Goal: Task Accomplishment & Management: Complete application form

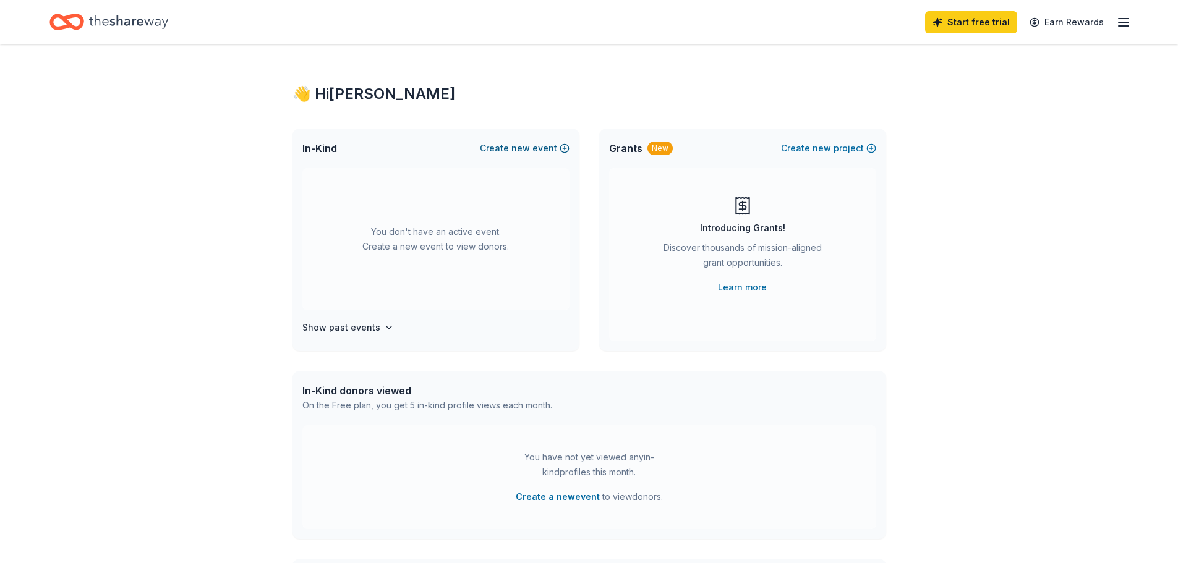
click at [560, 146] on button "Create new event" at bounding box center [525, 148] width 90 height 15
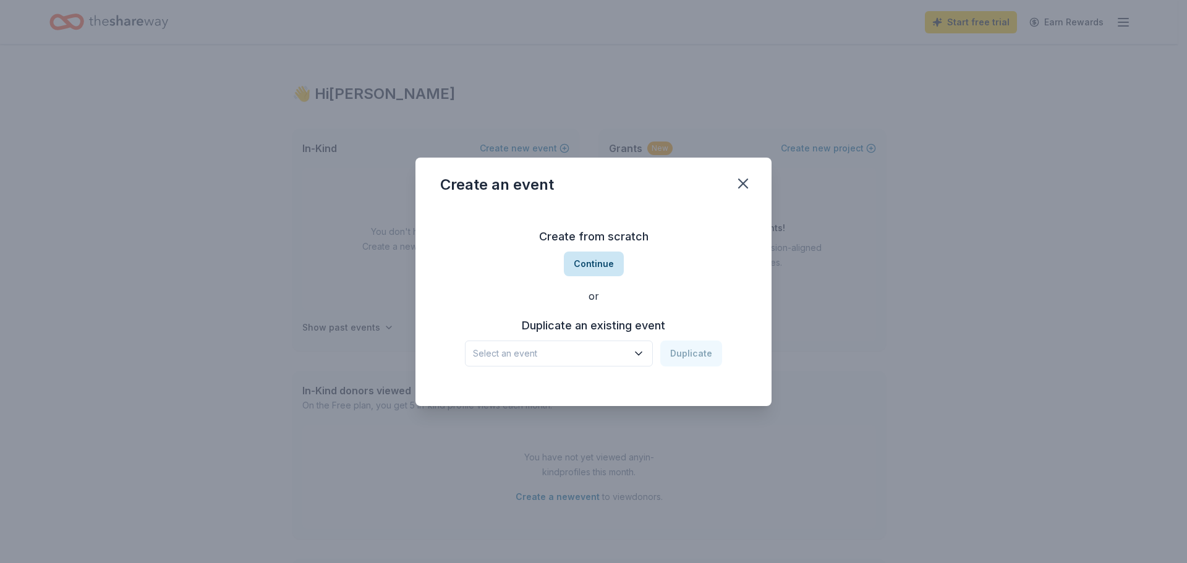
click at [605, 267] on button "Continue" at bounding box center [594, 264] width 60 height 25
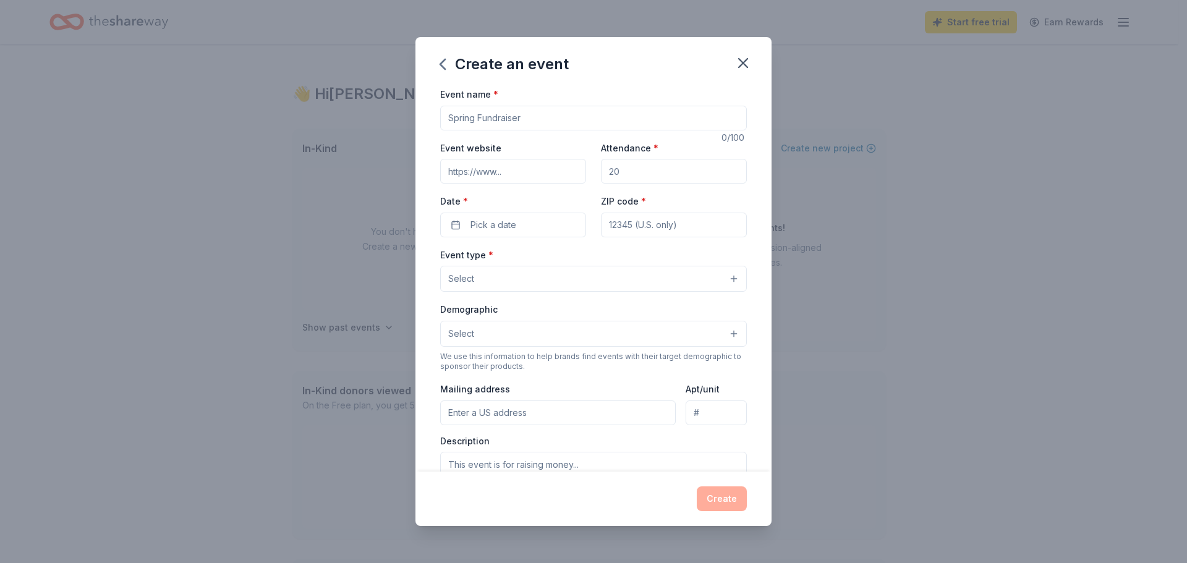
click at [477, 111] on input "Event name *" at bounding box center [593, 118] width 307 height 25
click at [489, 109] on input "Event name *" at bounding box center [593, 118] width 307 height 25
paste input "CASA of Collin County’s Western Casino Night"
type input "CASA of Collin County’s Western Casino Night"
click at [503, 171] on input "Event website" at bounding box center [513, 171] width 146 height 25
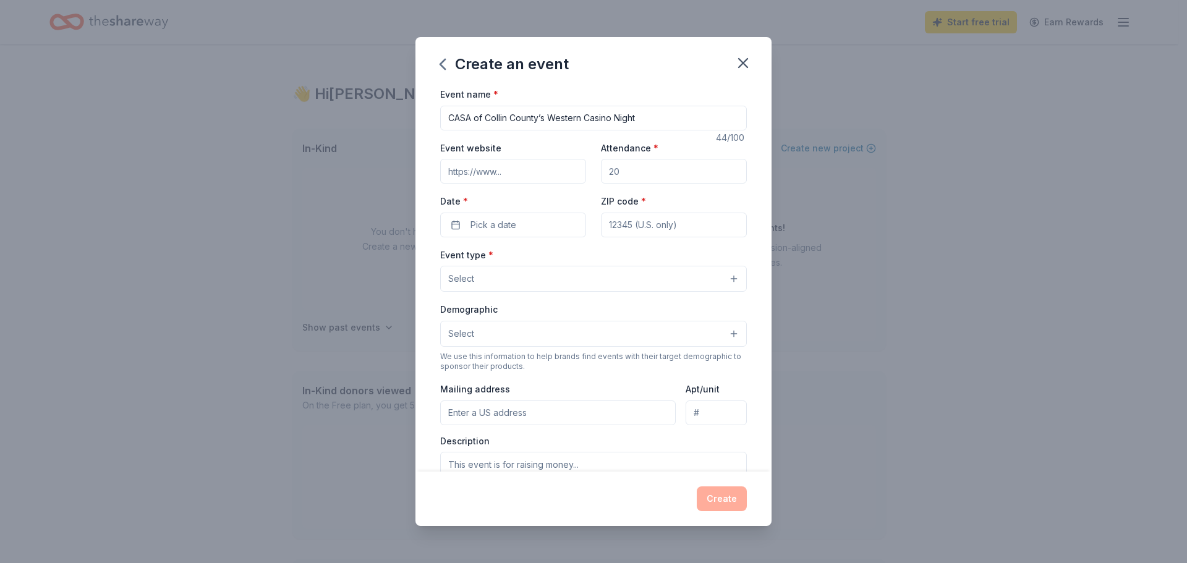
paste input "https://www.classy.org/event/casa-of-collin-county-casino-night/e690978"
type input "https://www.classy.org/event/casa-of-collin-county-casino-night/e690978"
click at [635, 173] on input "Attendance *" at bounding box center [674, 171] width 146 height 25
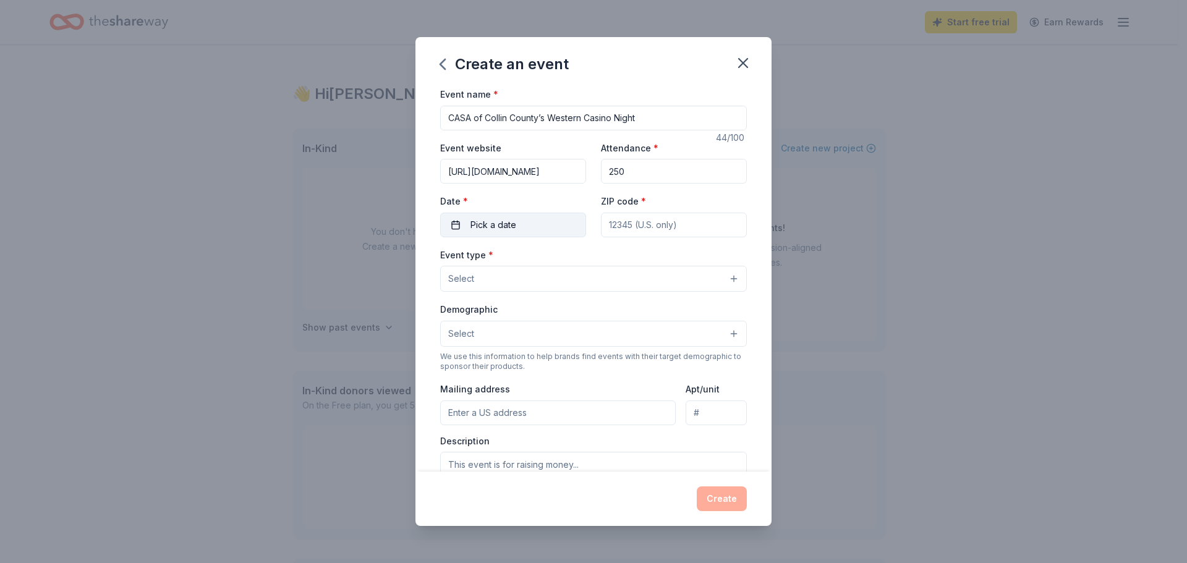
type input "250"
click at [490, 233] on button "Pick a date" at bounding box center [513, 225] width 146 height 25
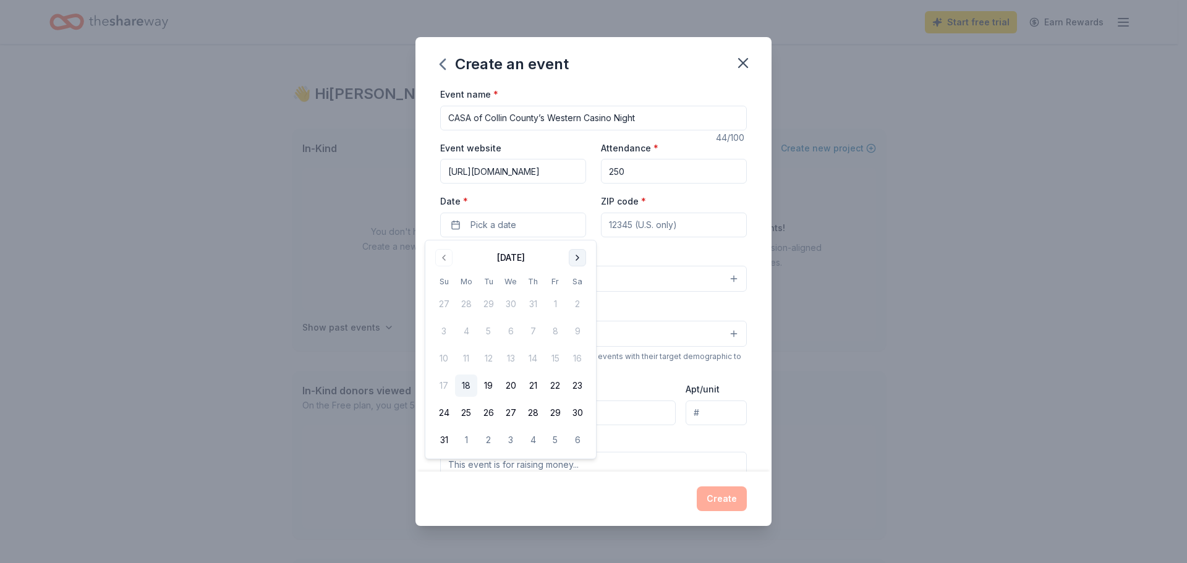
click at [575, 256] on button "Go to next month" at bounding box center [577, 257] width 17 height 17
click at [571, 386] on button "25" at bounding box center [578, 386] width 22 height 22
click at [646, 225] on input "ZIP code *" at bounding box center [674, 225] width 146 height 25
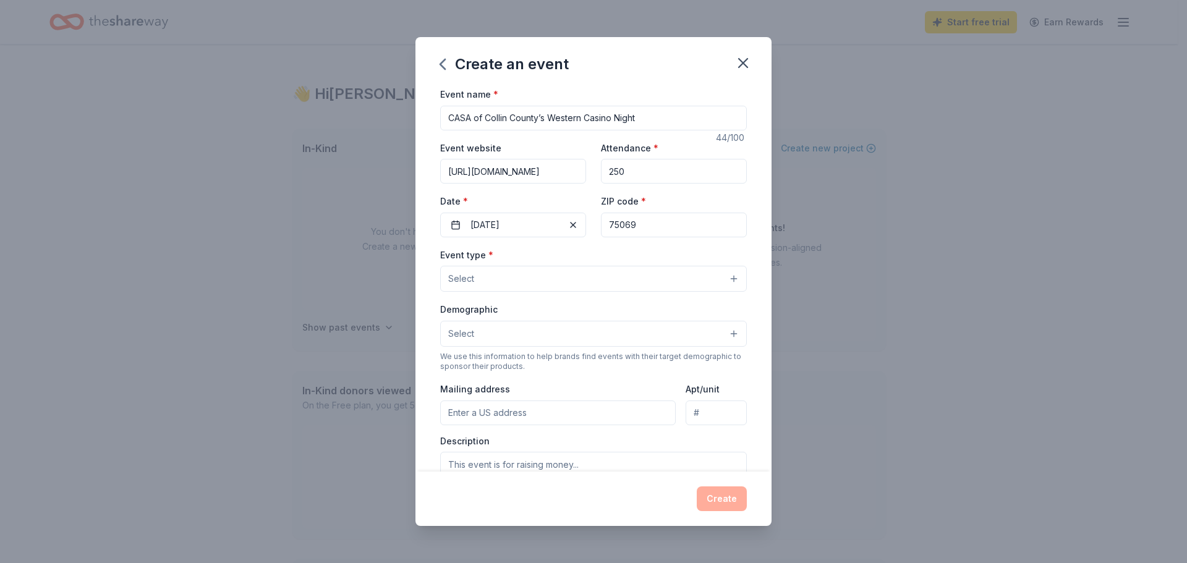
type input "75069"
click at [531, 281] on button "Select" at bounding box center [593, 279] width 307 height 26
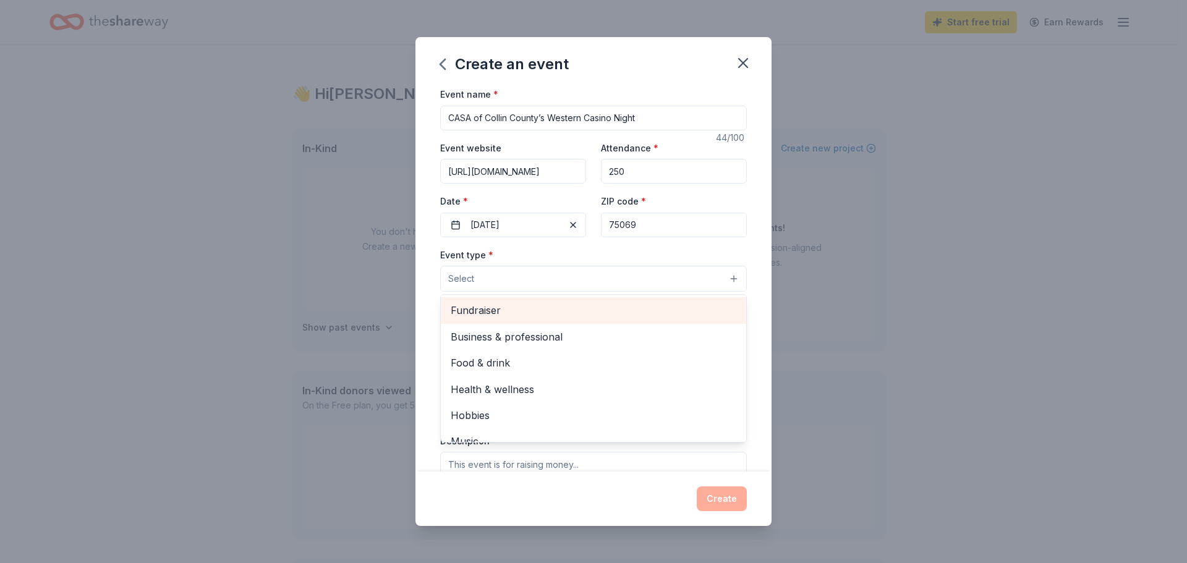
click at [509, 310] on span "Fundraiser" at bounding box center [594, 310] width 286 height 16
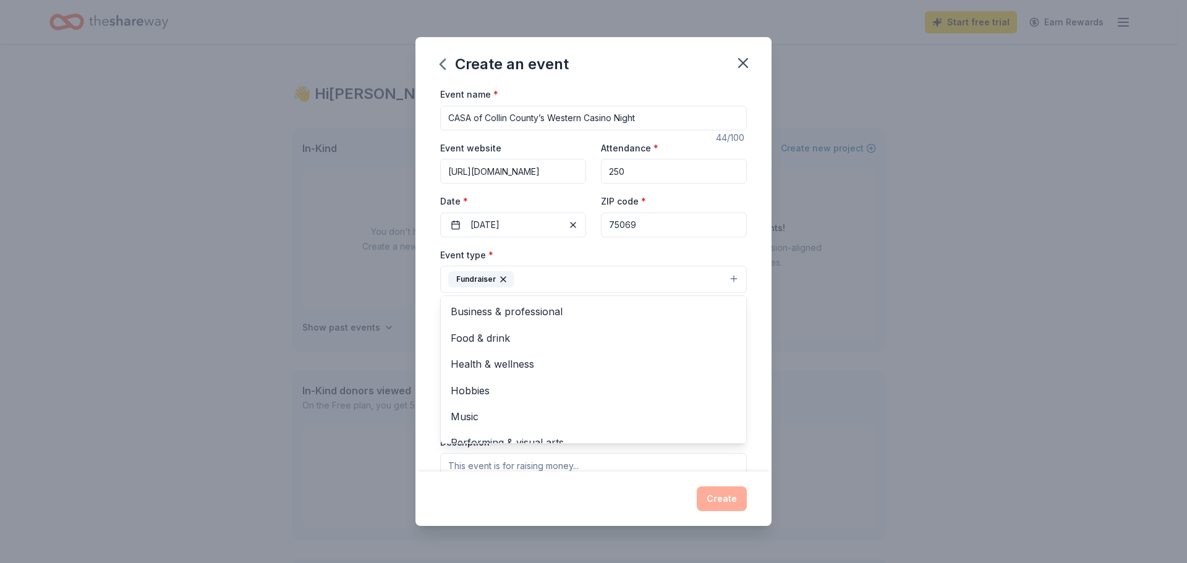
click at [580, 259] on div "Event type * Fundraiser Business & professional Food & drink Health & wellness …" at bounding box center [593, 270] width 307 height 46
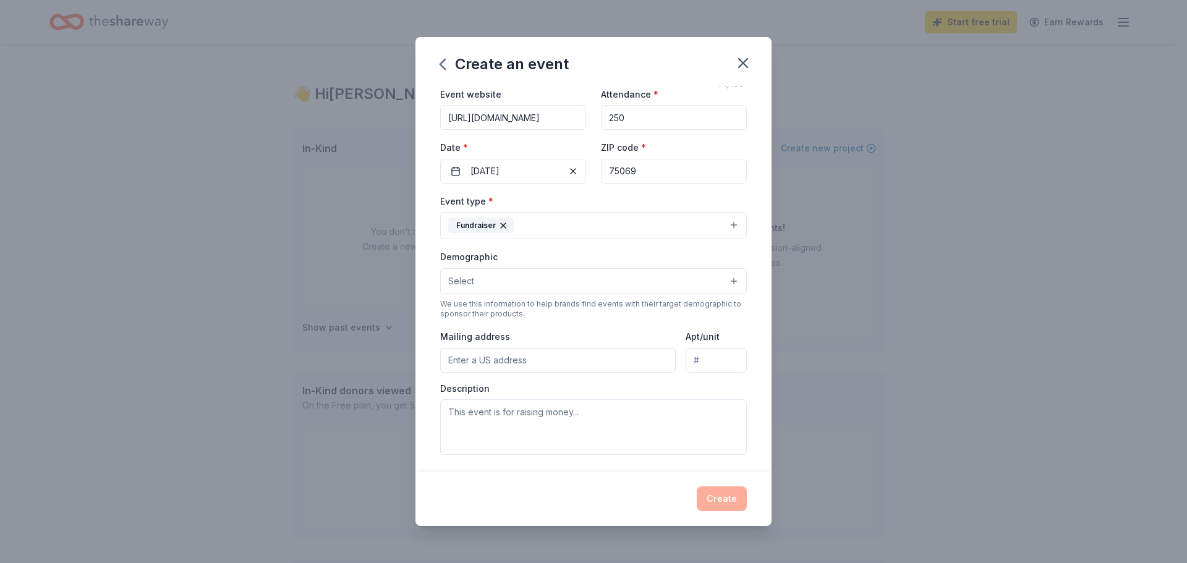
scroll to position [124, 0]
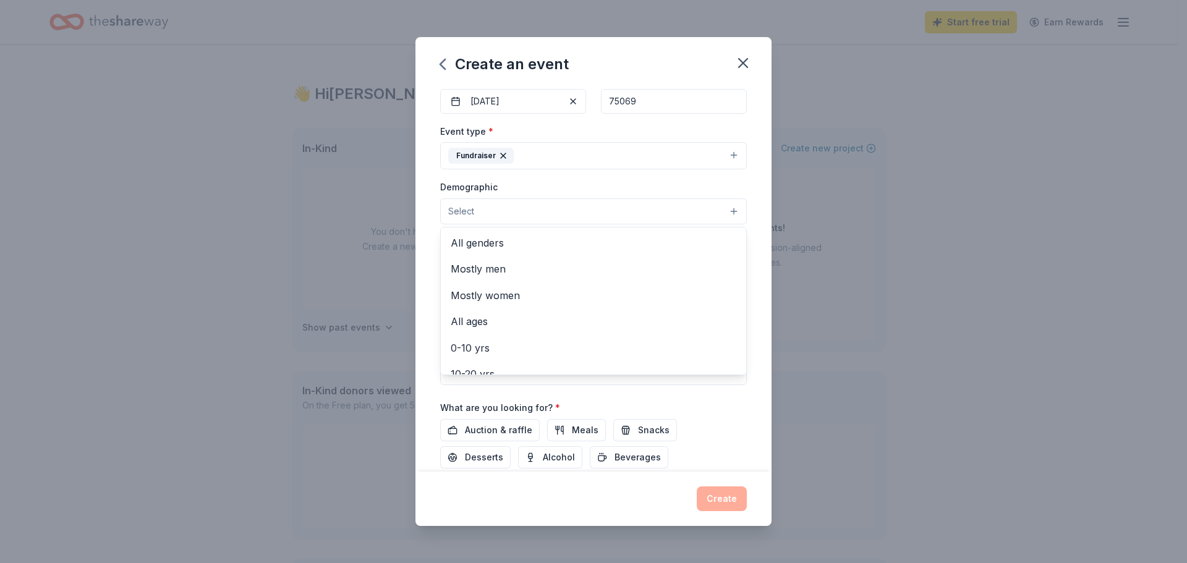
click at [565, 200] on button "Select" at bounding box center [593, 212] width 307 height 26
click at [553, 242] on span "All genders" at bounding box center [594, 243] width 286 height 16
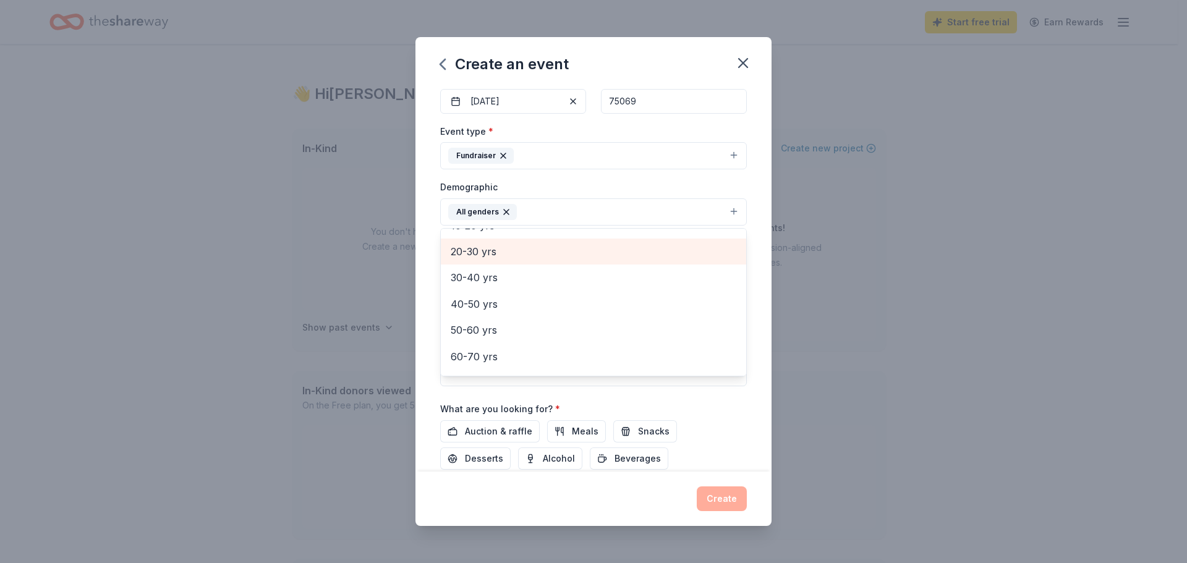
click at [505, 257] on span "20-30 yrs" at bounding box center [594, 252] width 286 height 16
click at [508, 258] on span "30-40 yrs" at bounding box center [594, 252] width 286 height 16
click at [508, 260] on span "40-50 yrs" at bounding box center [594, 255] width 286 height 16
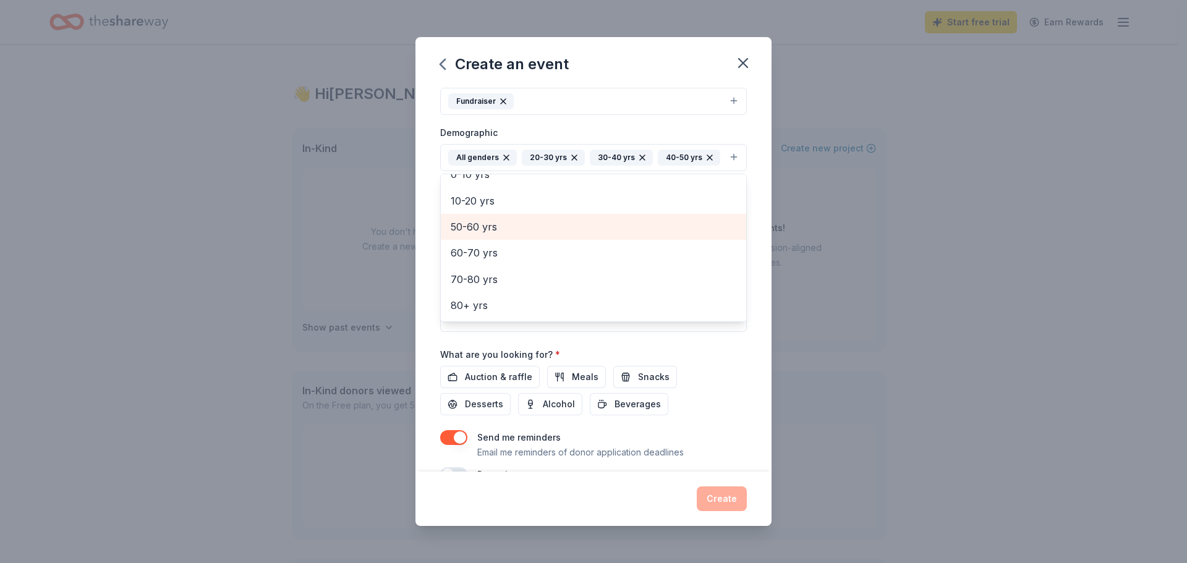
scroll to position [229, 0]
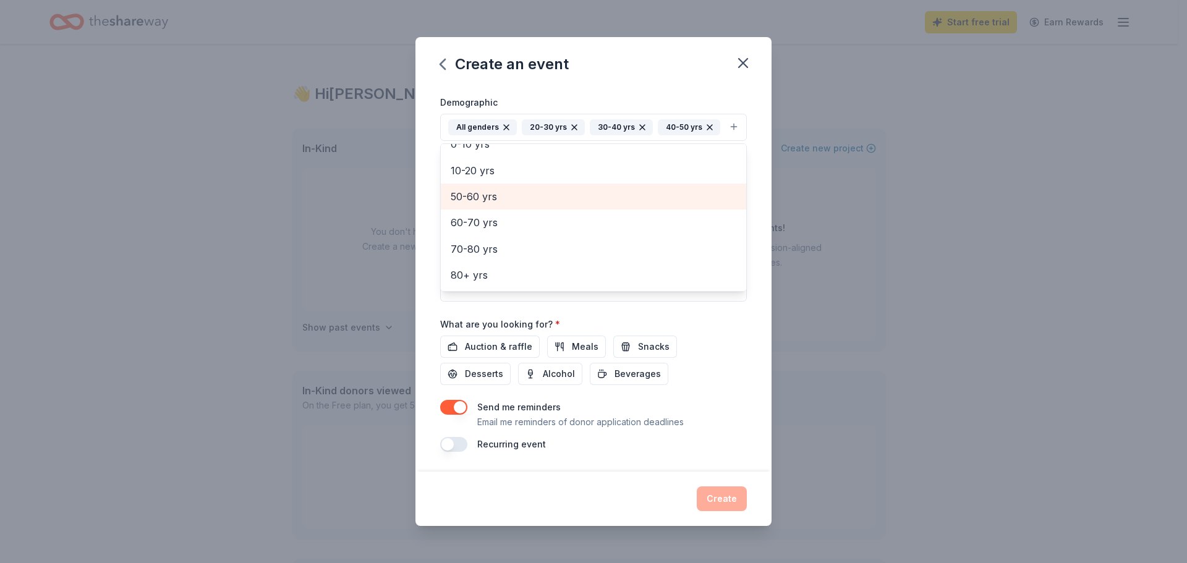
click at [498, 197] on span "50-60 yrs" at bounding box center [594, 197] width 286 height 16
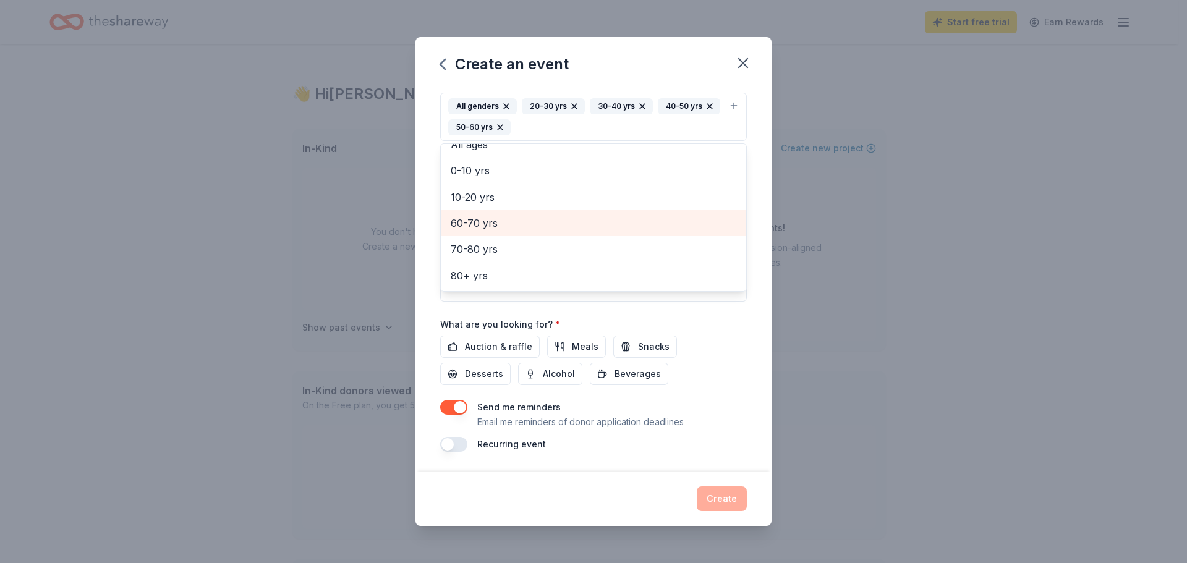
click at [497, 220] on span "60-70 yrs" at bounding box center [594, 223] width 286 height 16
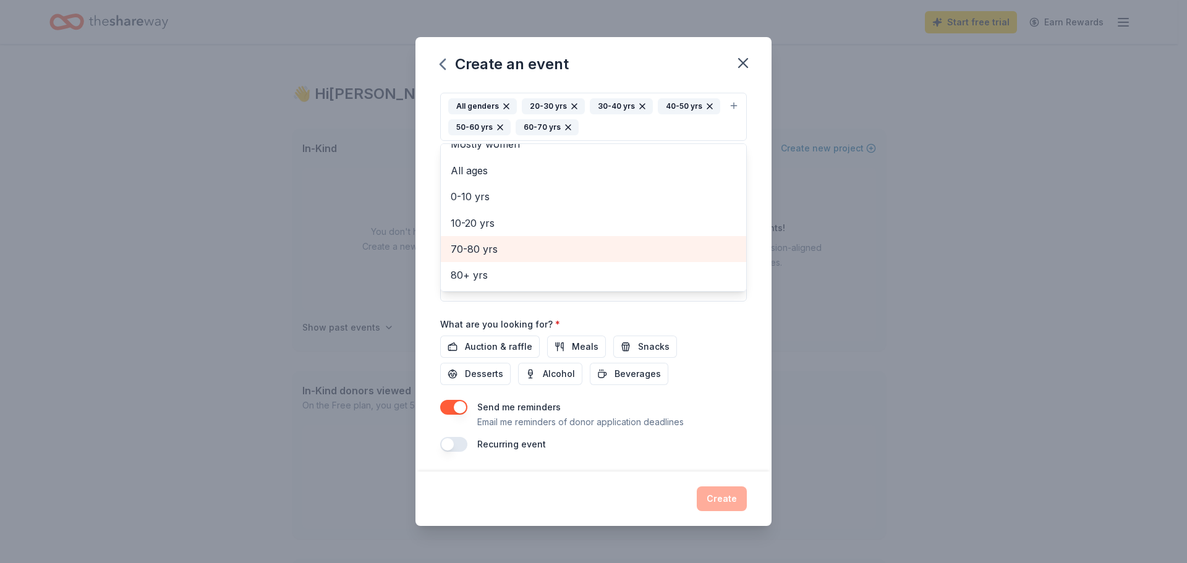
click at [497, 249] on span "70-80 yrs" at bounding box center [594, 249] width 286 height 16
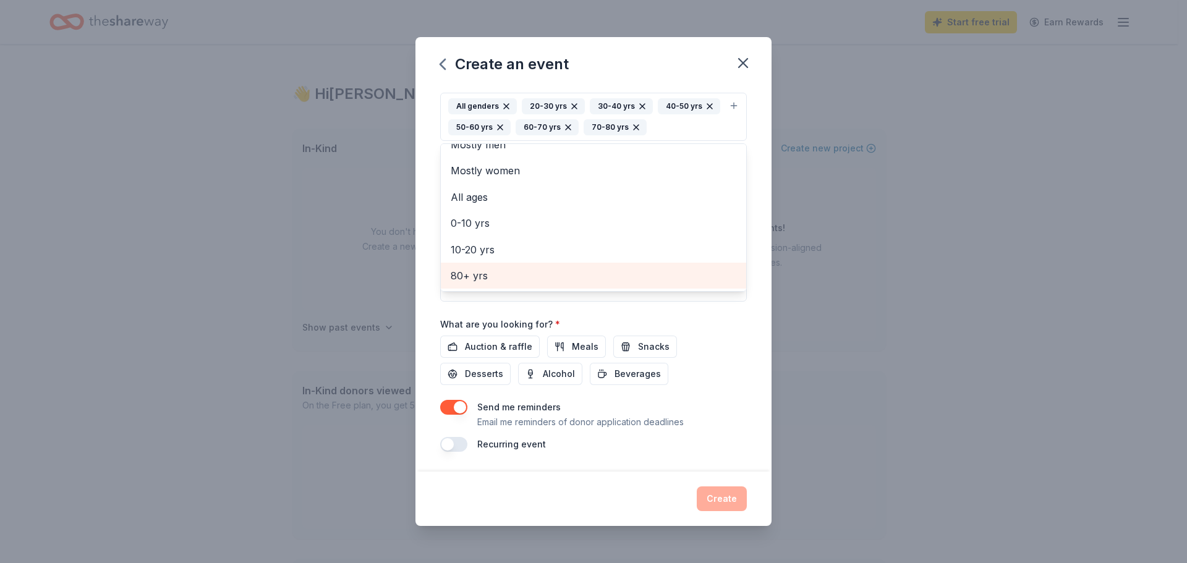
click at [498, 275] on span "80+ yrs" at bounding box center [594, 276] width 286 height 16
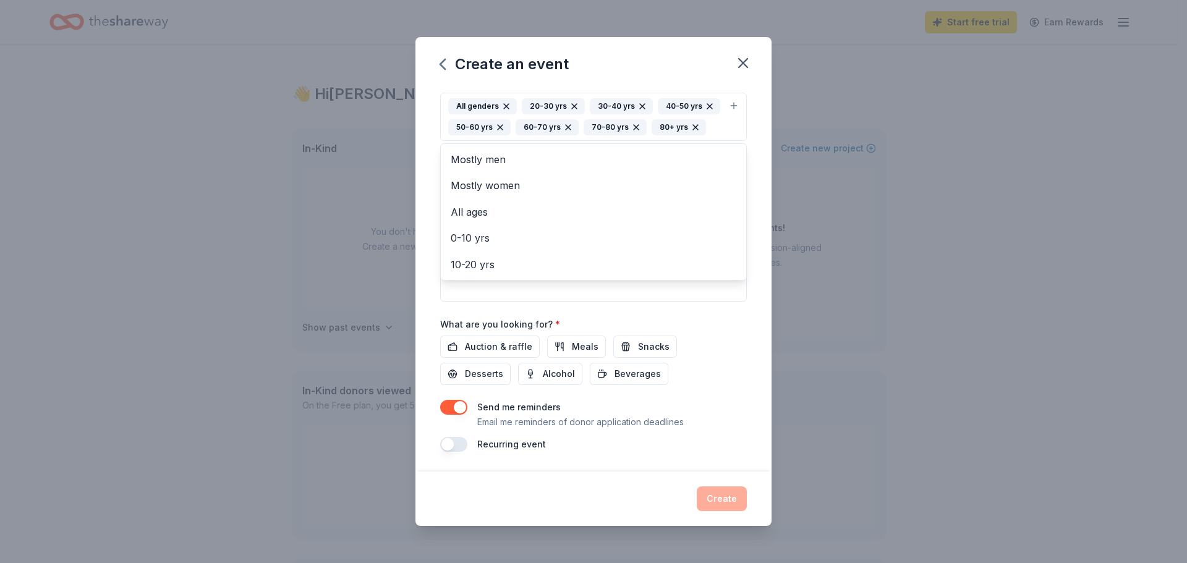
click at [624, 79] on div "Create an event Event name * CASA of Collin County’s Western Casino Night 44 /1…" at bounding box center [594, 281] width 356 height 489
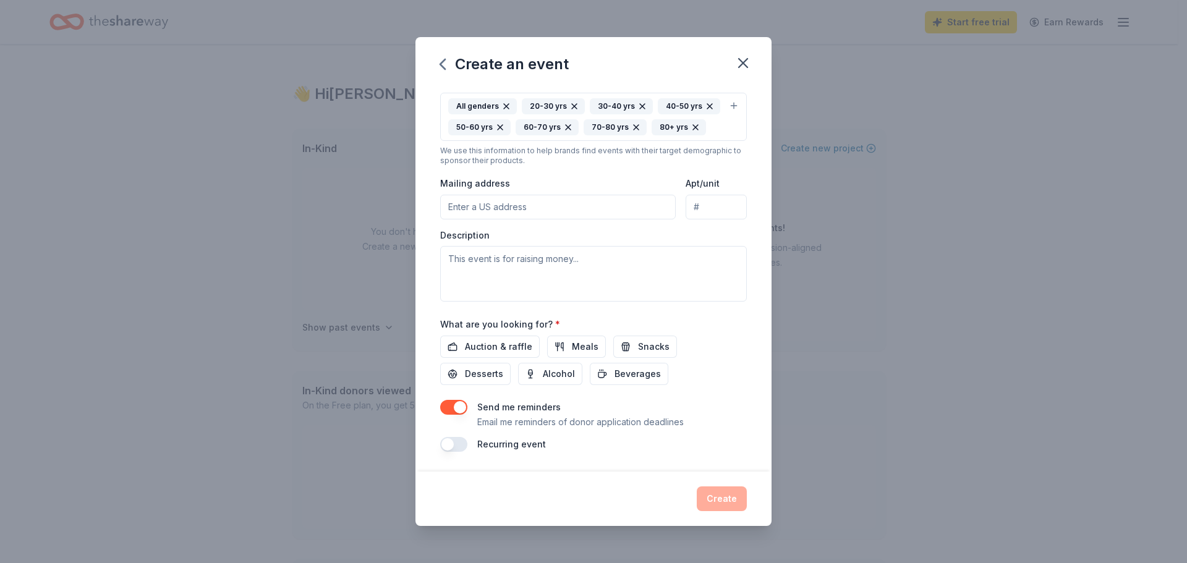
click at [529, 220] on input "Mailing address" at bounding box center [558, 207] width 236 height 25
click at [538, 289] on textarea at bounding box center [593, 274] width 307 height 56
click at [529, 220] on input "101 E Davis St" at bounding box center [558, 207] width 236 height 25
click at [541, 220] on input "101 E Davis St" at bounding box center [558, 207] width 236 height 25
type input "101 Davis Street, McKinney, TX, 75069"
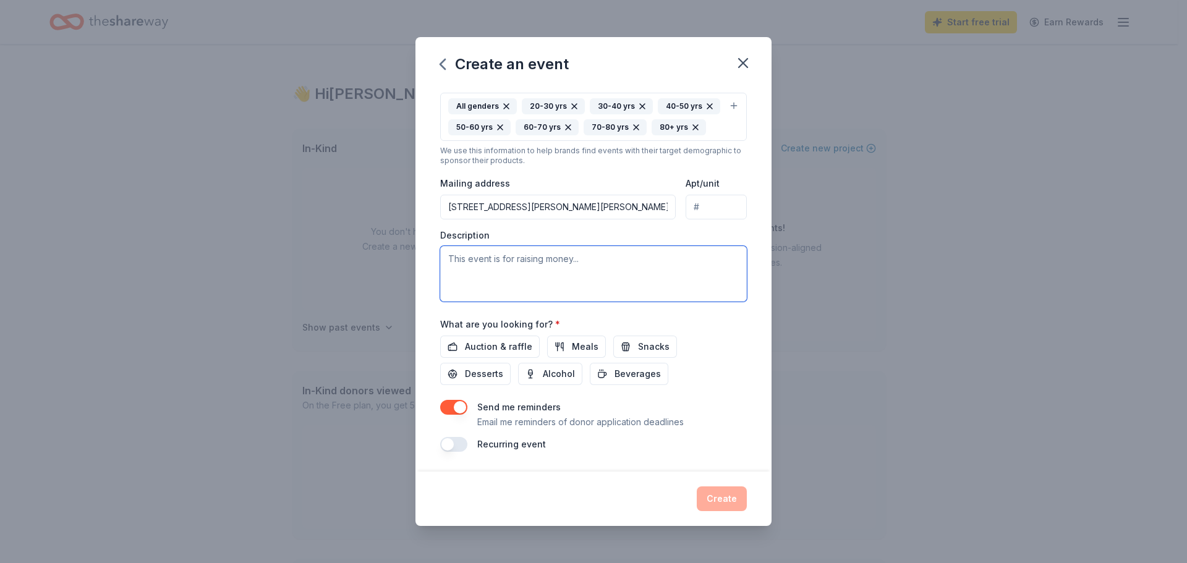
click at [524, 289] on textarea at bounding box center [593, 274] width 307 height 56
click at [481, 288] on textarea at bounding box center [593, 274] width 307 height 56
paste textarea "Dust off your boots and get ready for a wild night of fun and philanthropy at C…"
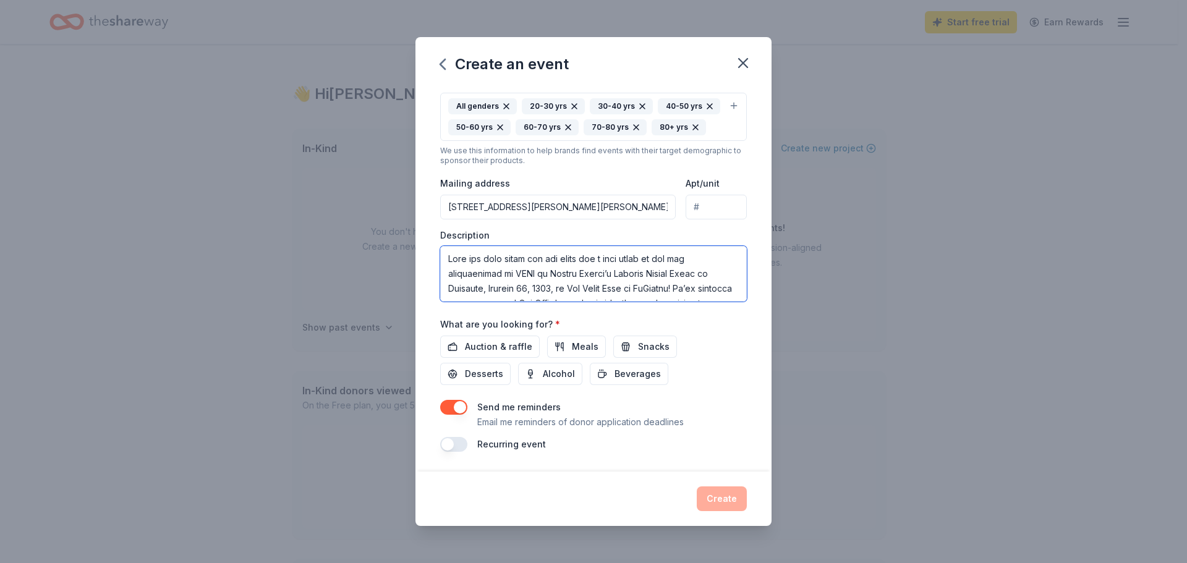
scroll to position [349, 0]
type textarea "Dust off your boots and get ready for a wild night of fun and philanthropy at C…"
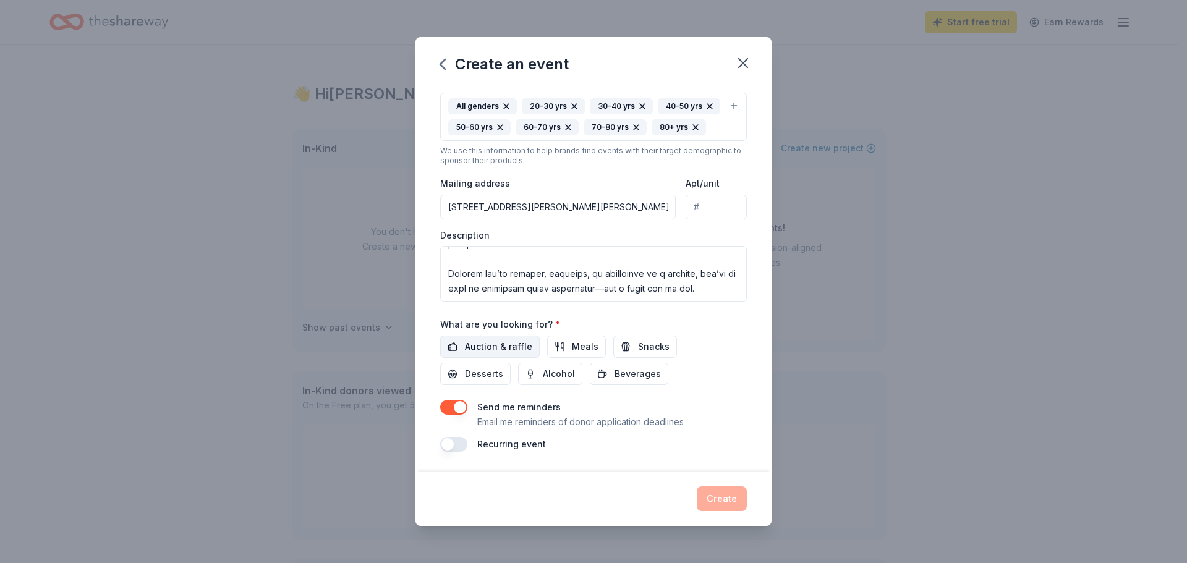
click at [498, 354] on span "Auction & raffle" at bounding box center [498, 347] width 67 height 15
click at [556, 382] on span "Alcohol" at bounding box center [559, 374] width 32 height 15
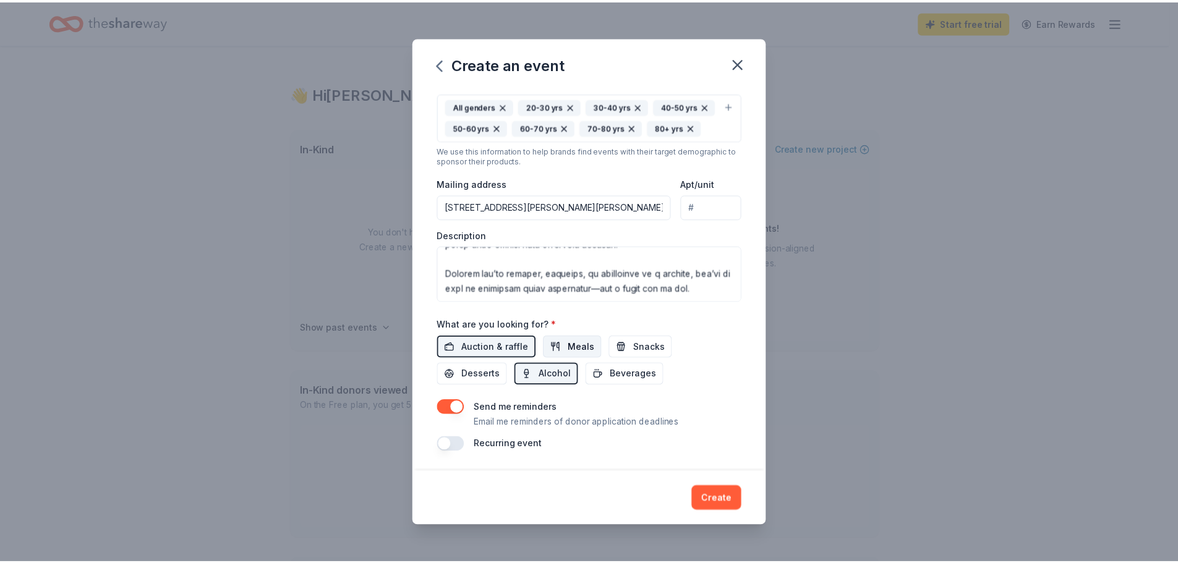
scroll to position [250, 0]
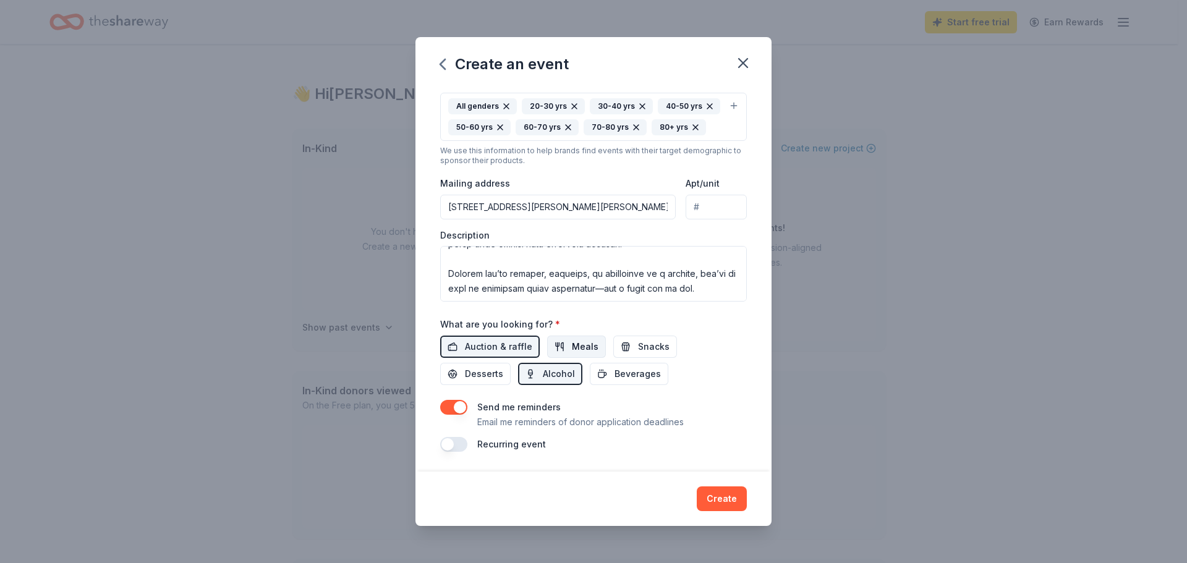
click at [582, 347] on span "Meals" at bounding box center [585, 347] width 27 height 15
click at [456, 406] on button "button" at bounding box center [453, 407] width 27 height 15
click at [713, 490] on button "Create" at bounding box center [722, 499] width 50 height 25
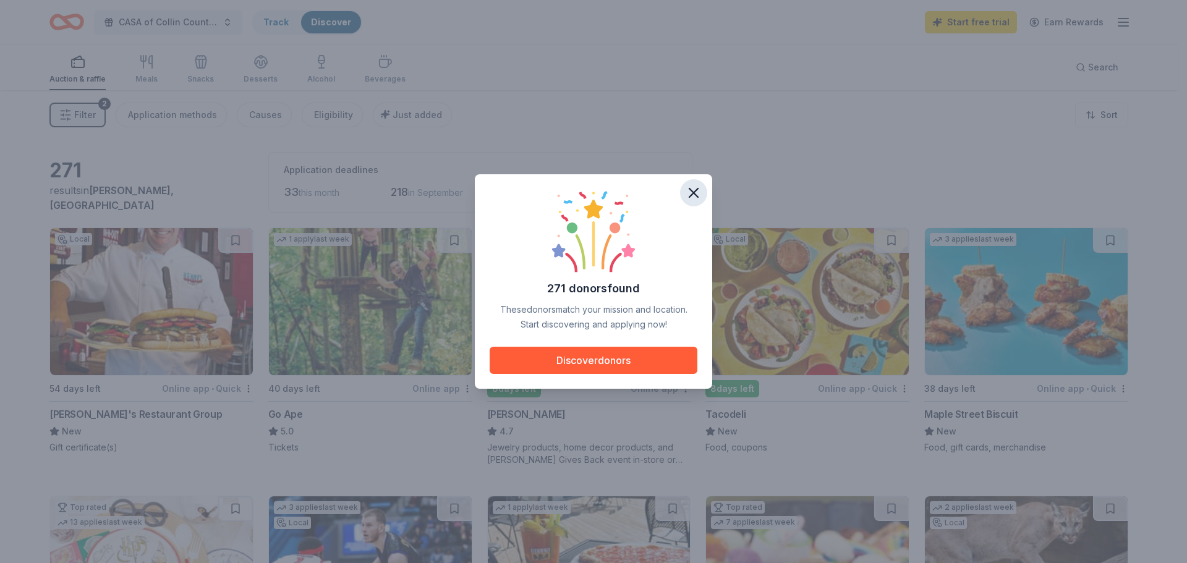
click at [692, 193] on icon "button" at bounding box center [693, 192] width 17 height 17
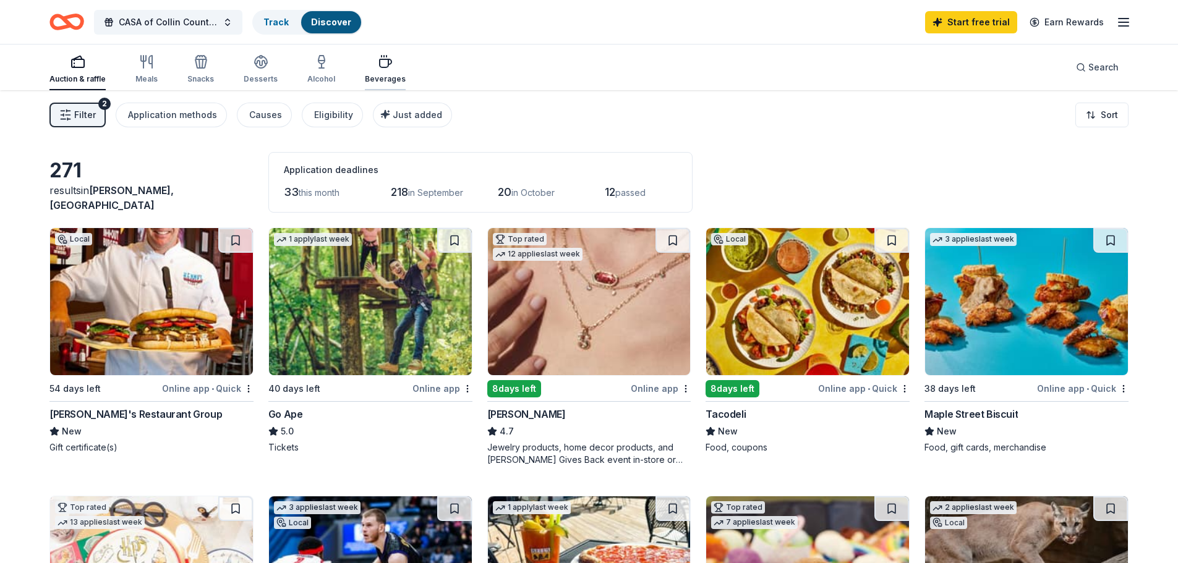
click at [378, 67] on icon "button" at bounding box center [385, 61] width 15 height 15
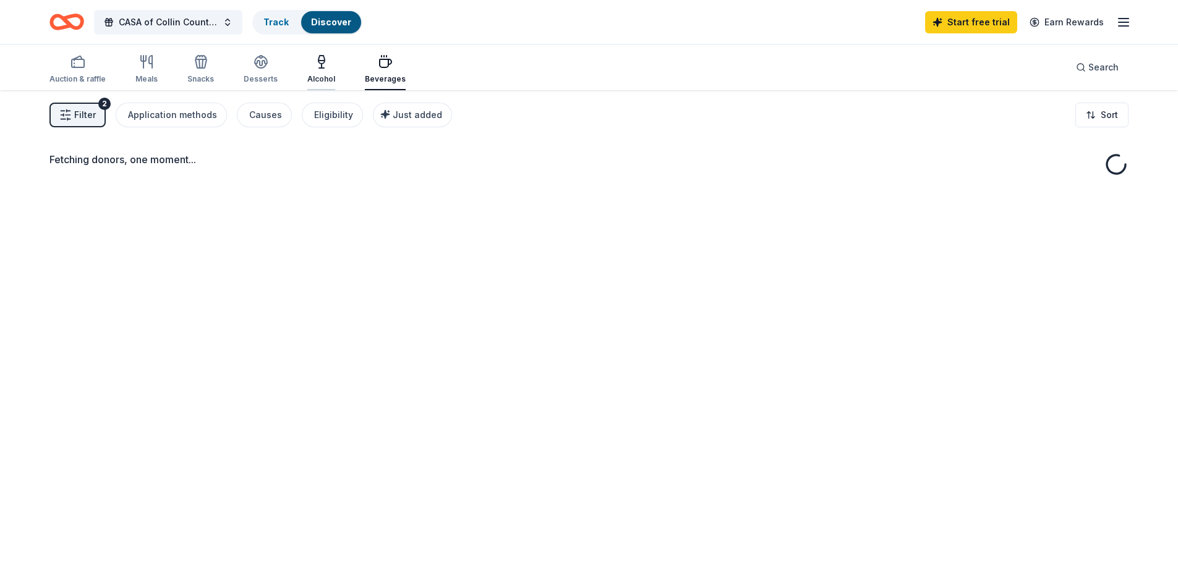
click at [313, 72] on div "Alcohol" at bounding box center [321, 69] width 28 height 30
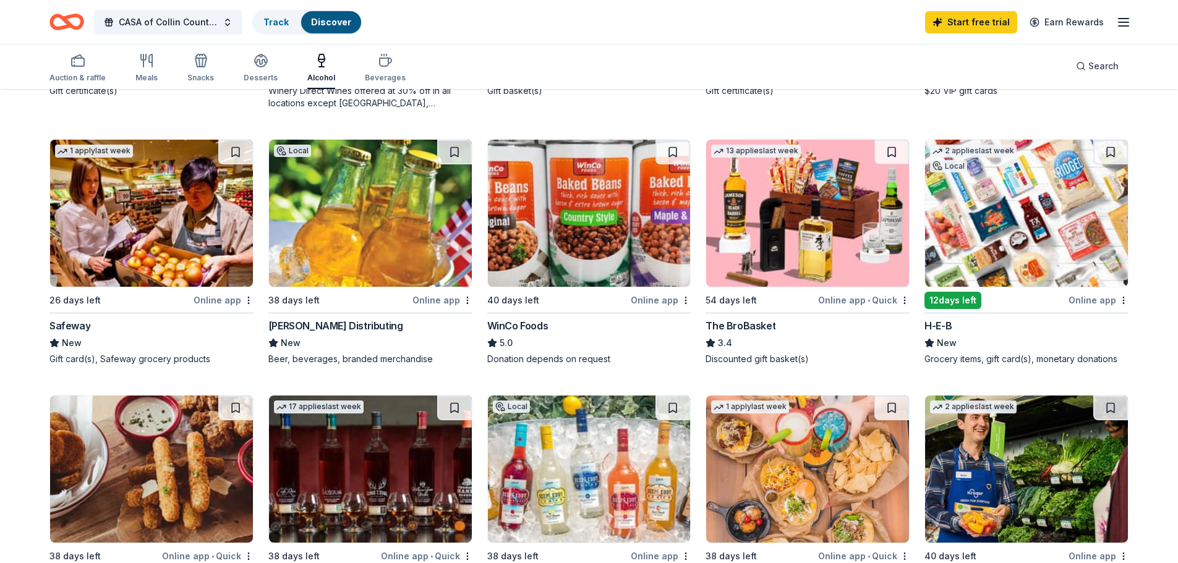
scroll to position [371, 0]
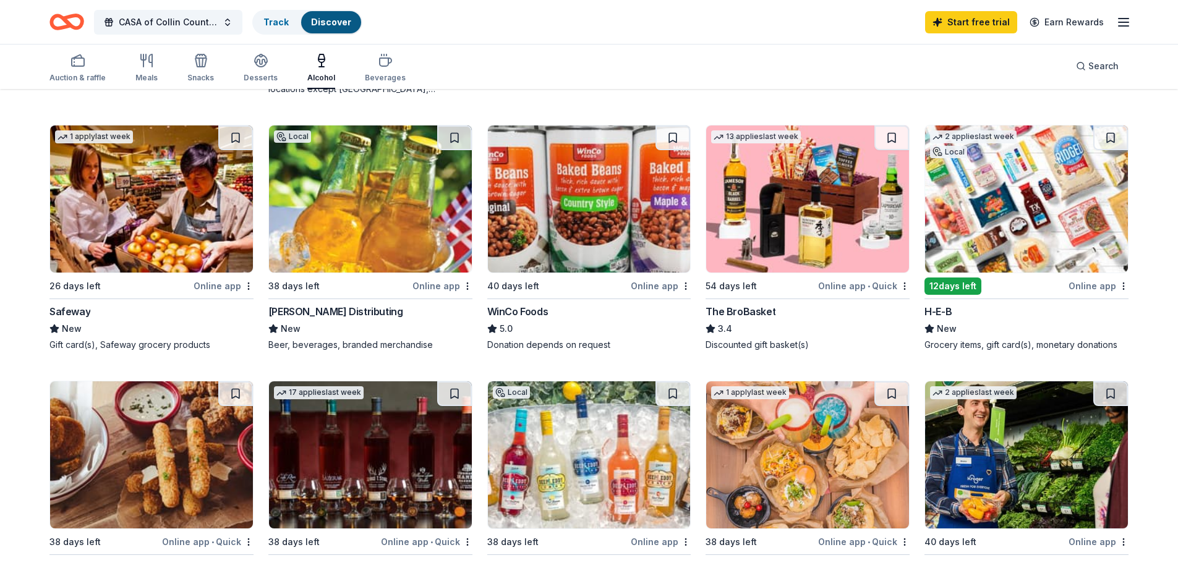
click at [811, 248] on img at bounding box center [807, 199] width 203 height 147
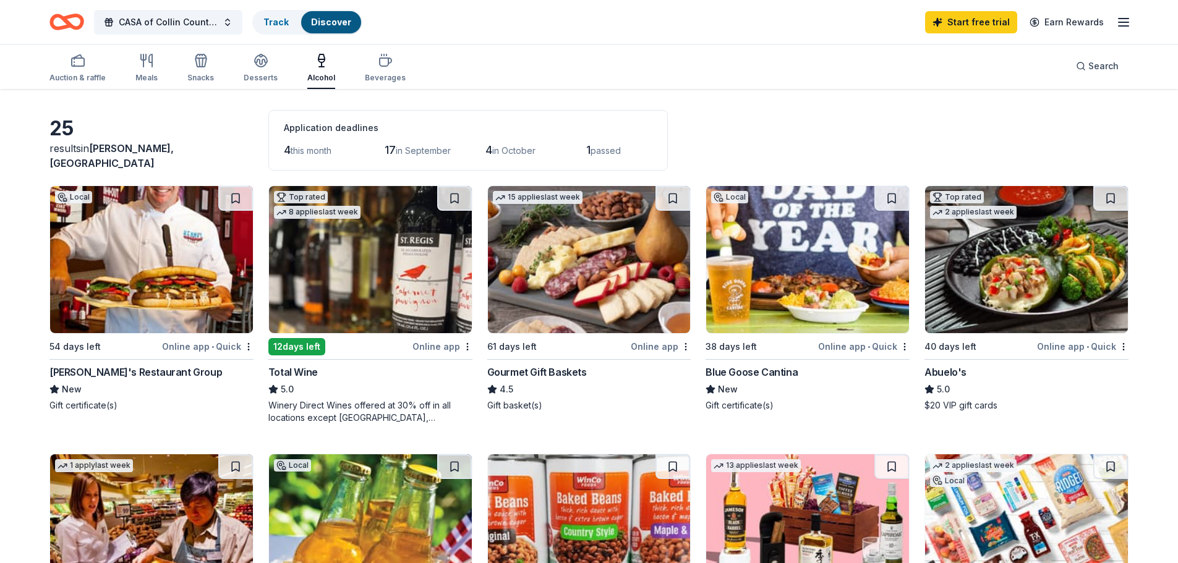
scroll to position [0, 0]
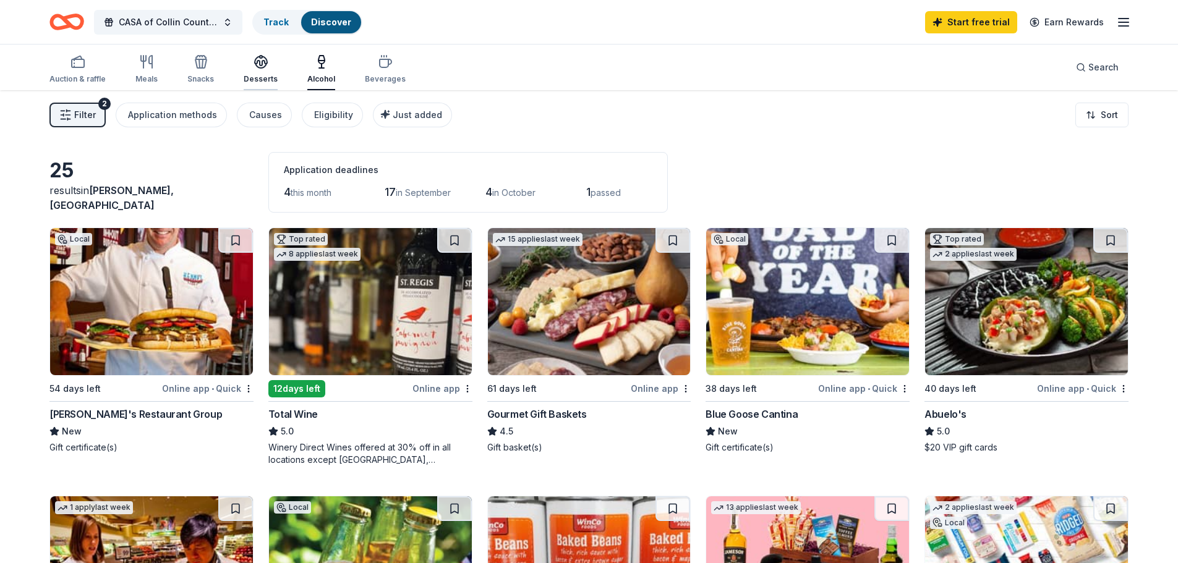
click at [263, 71] on div "Desserts" at bounding box center [261, 69] width 34 height 30
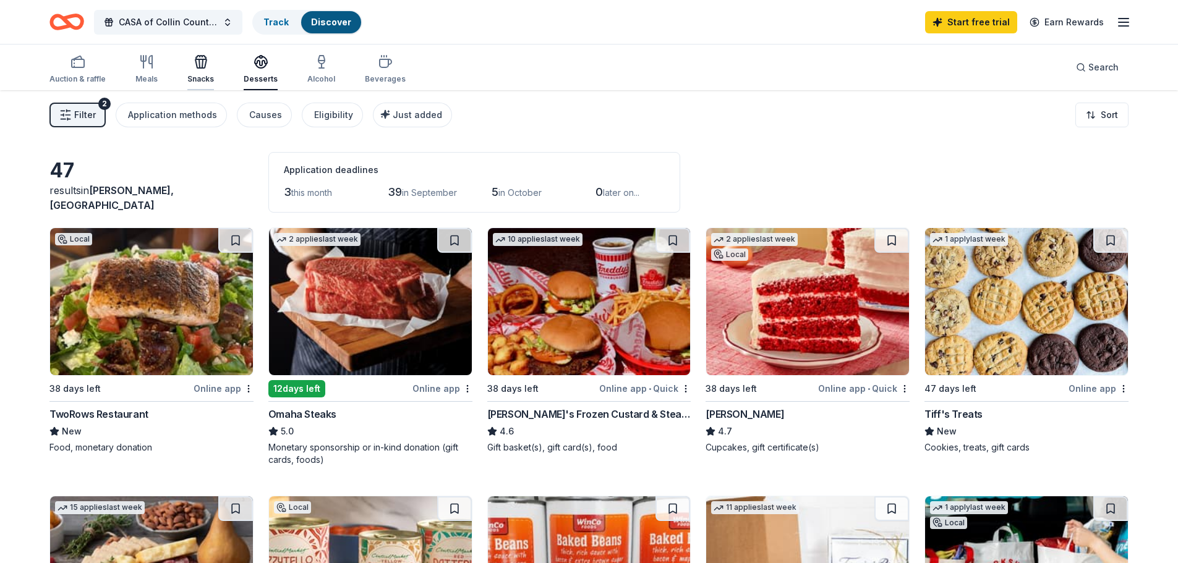
click at [200, 76] on div "Snacks" at bounding box center [200, 79] width 27 height 10
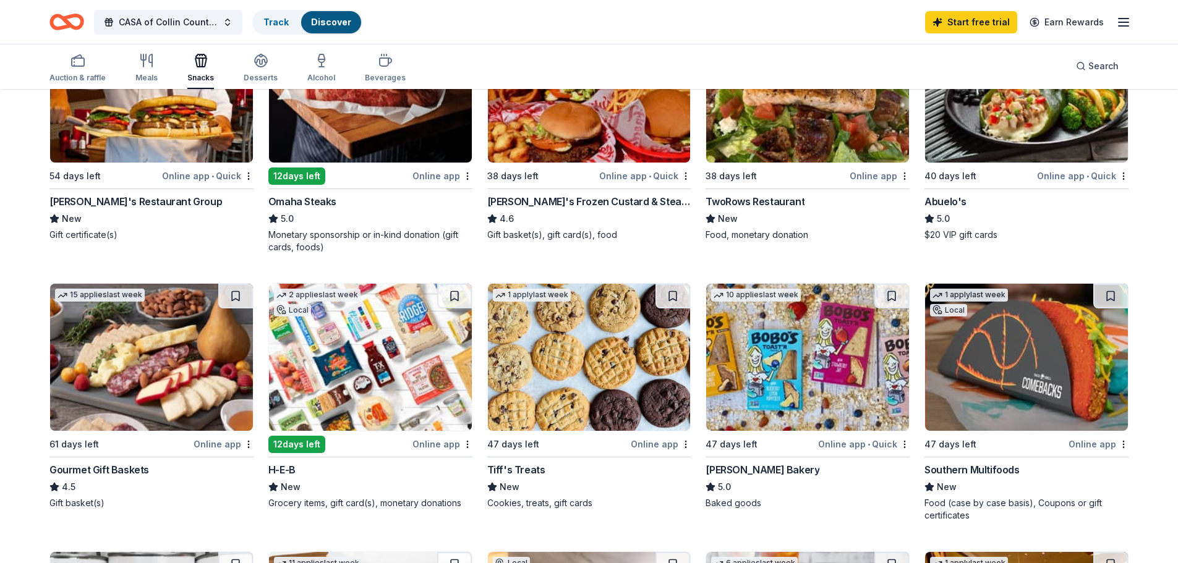
scroll to position [186, 0]
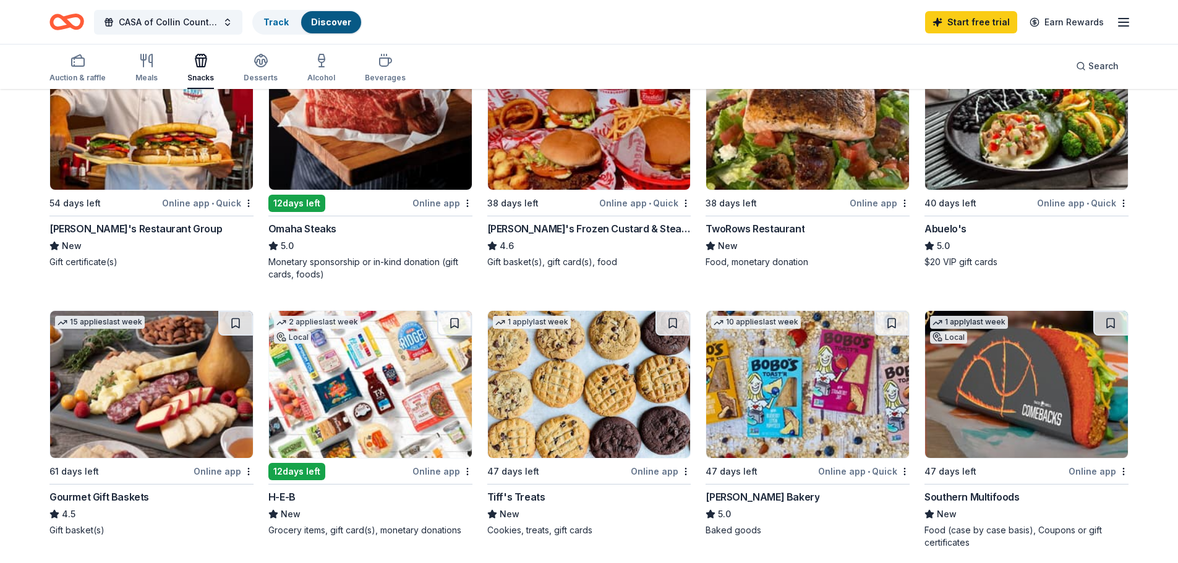
drag, startPoint x: 575, startPoint y: 155, endPoint x: 349, endPoint y: 148, distance: 226.5
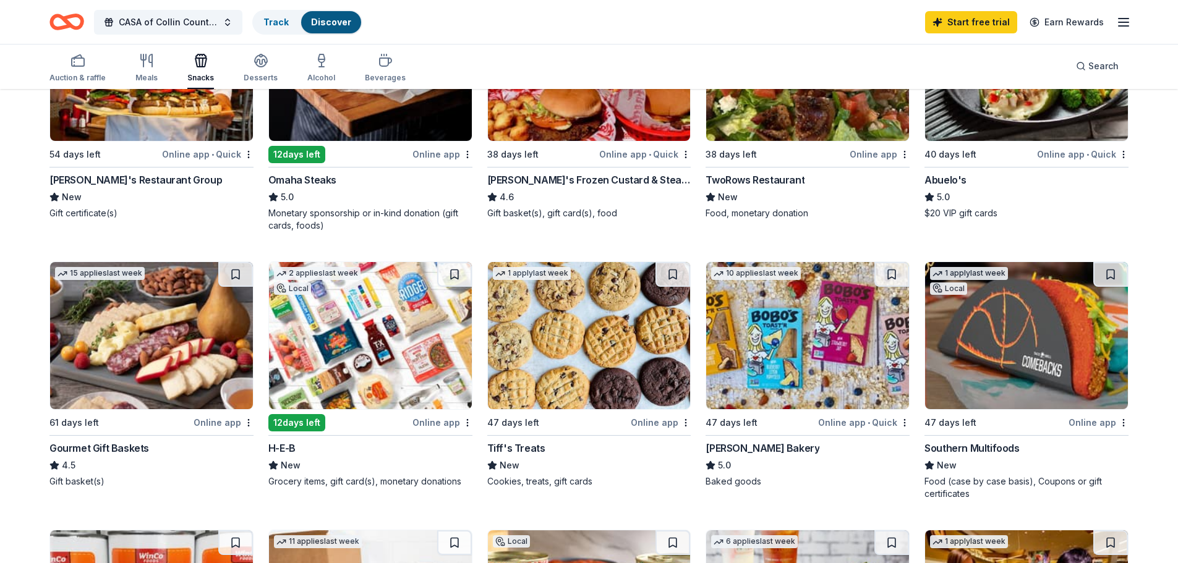
scroll to position [0, 0]
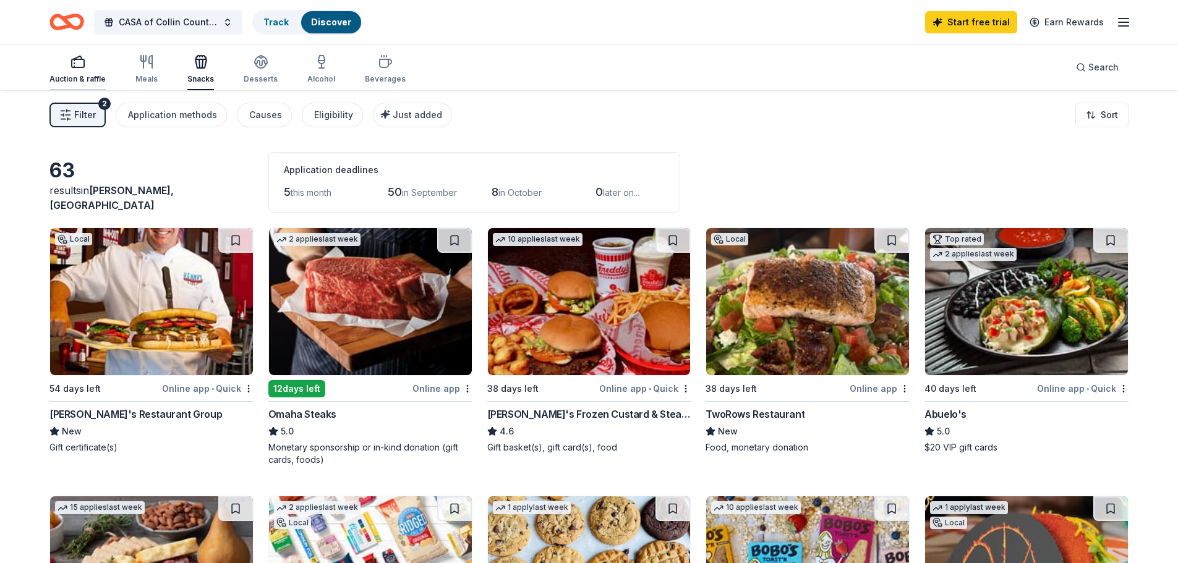
click at [75, 71] on div "Auction & raffle" at bounding box center [77, 69] width 56 height 30
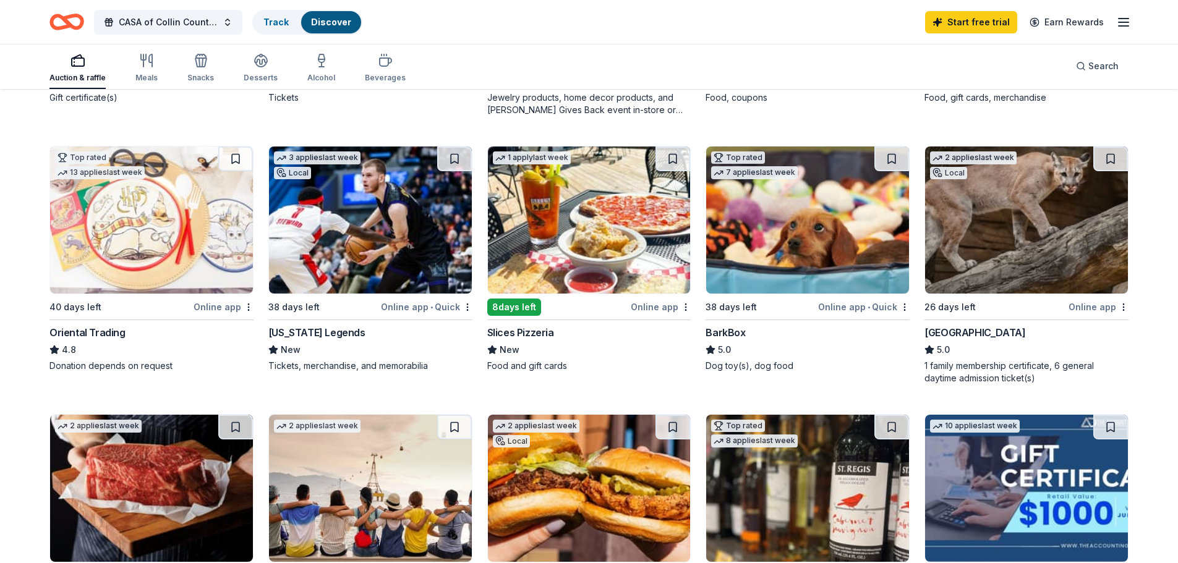
scroll to position [371, 0]
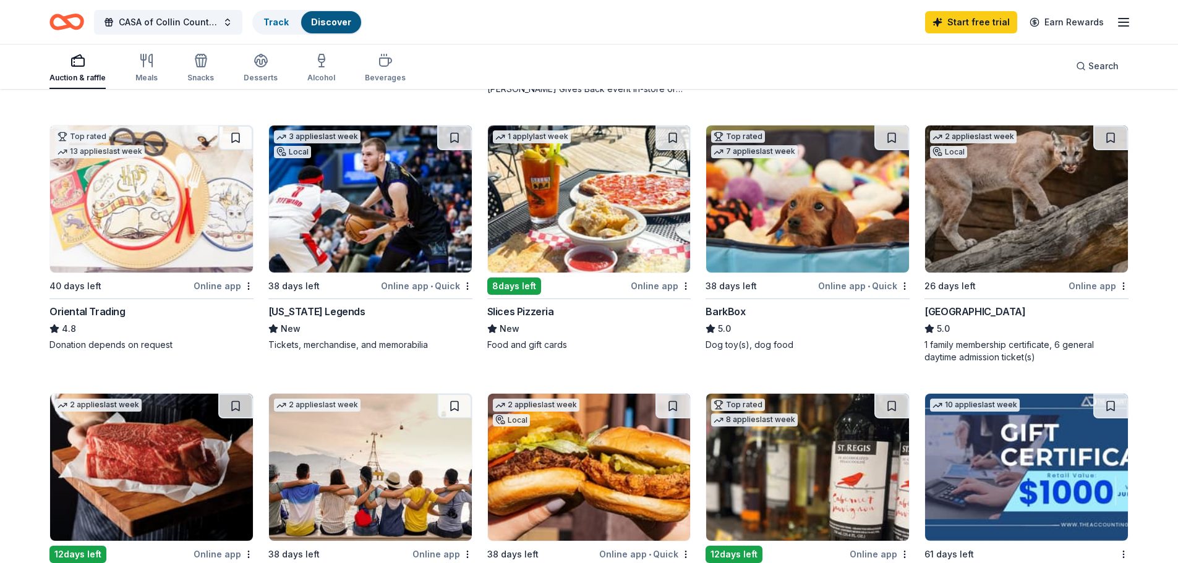
drag, startPoint x: 788, startPoint y: 207, endPoint x: 795, endPoint y: 212, distance: 9.3
click at [795, 212] on img at bounding box center [807, 199] width 203 height 147
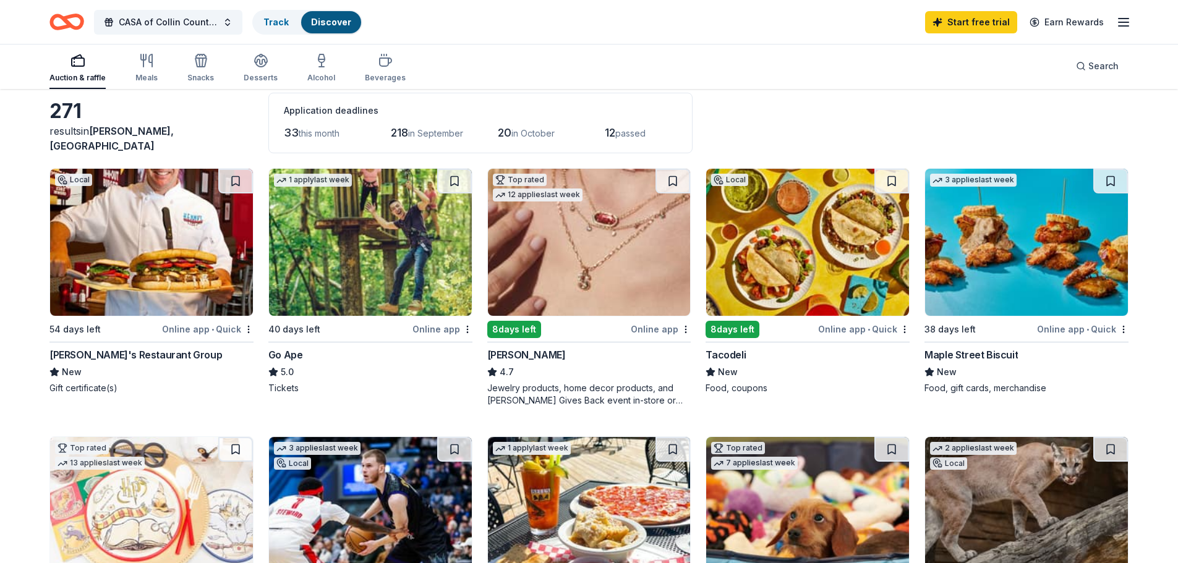
scroll to position [0, 0]
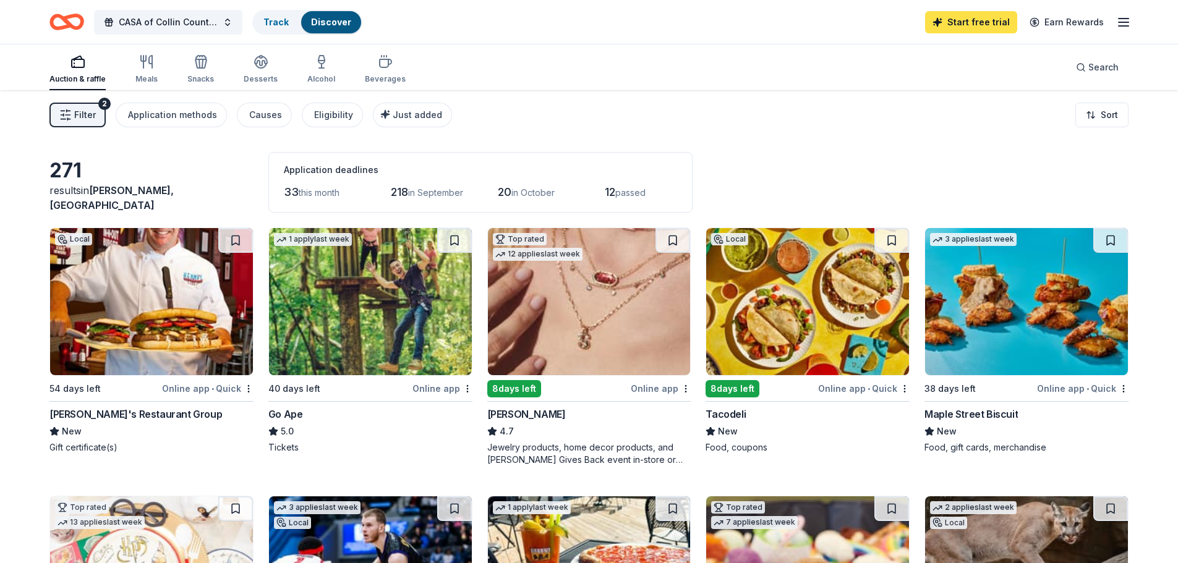
click at [980, 19] on link "Start free trial" at bounding box center [971, 22] width 92 height 22
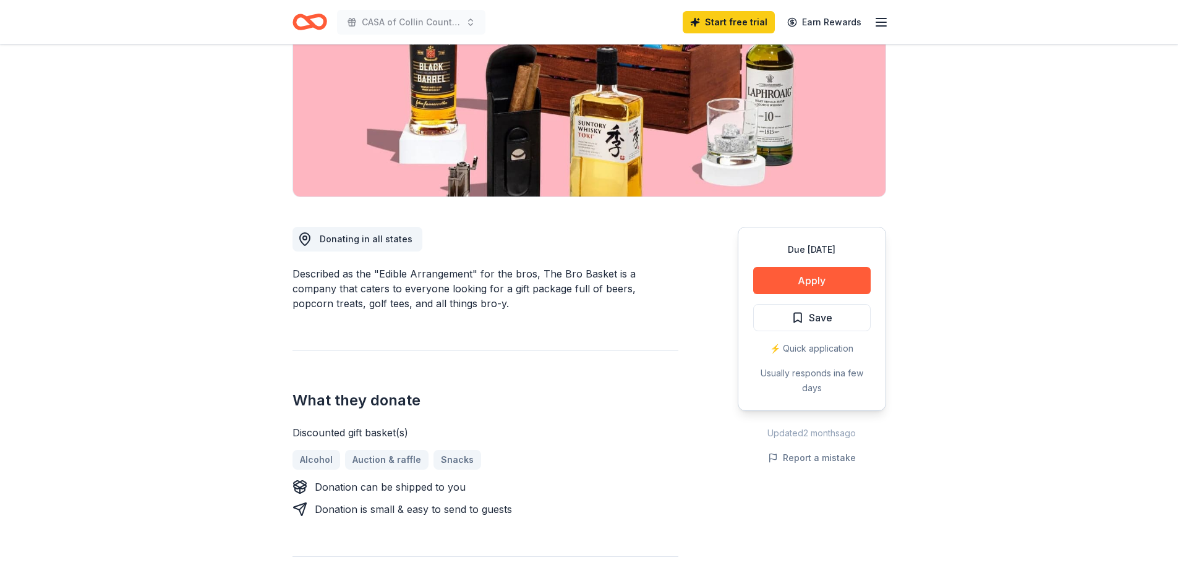
scroll to position [186, 0]
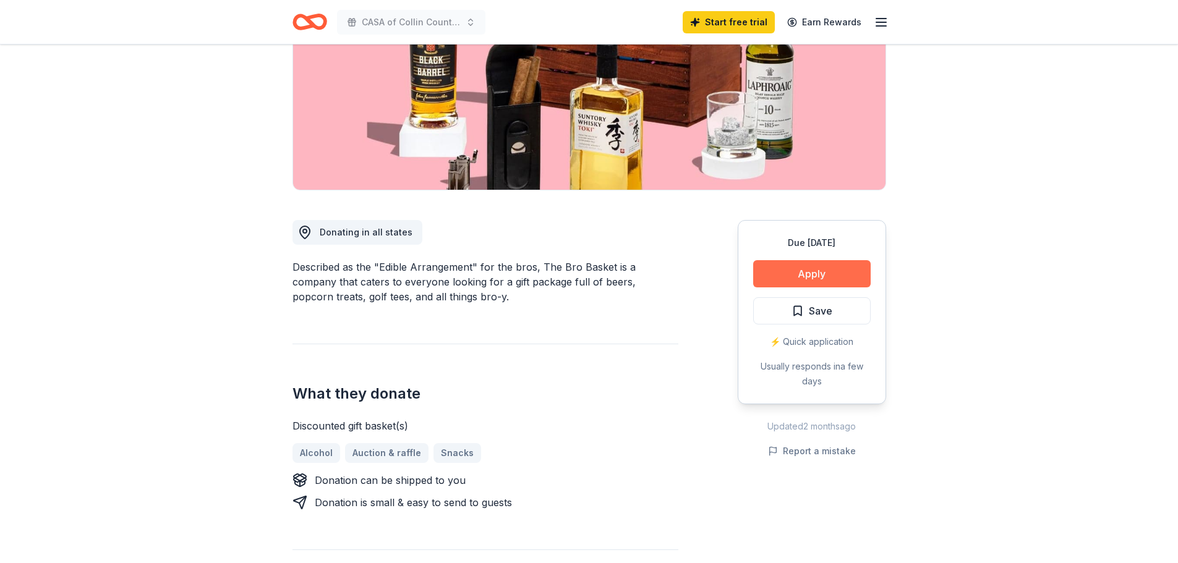
click at [824, 272] on button "Apply" at bounding box center [812, 273] width 118 height 27
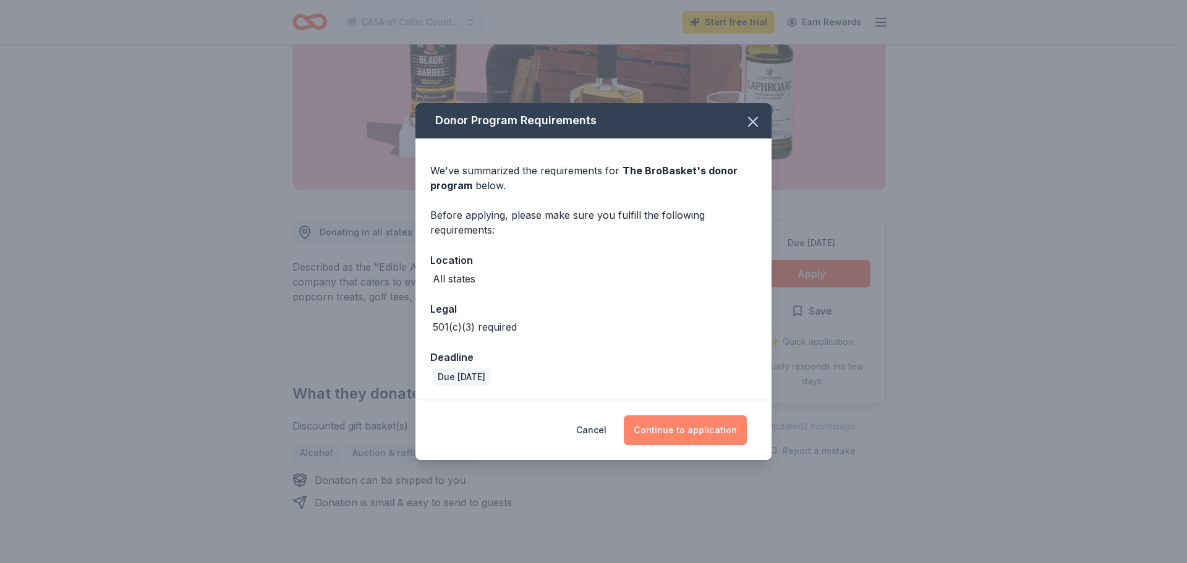
click at [682, 437] on button "Continue to application" at bounding box center [685, 431] width 123 height 30
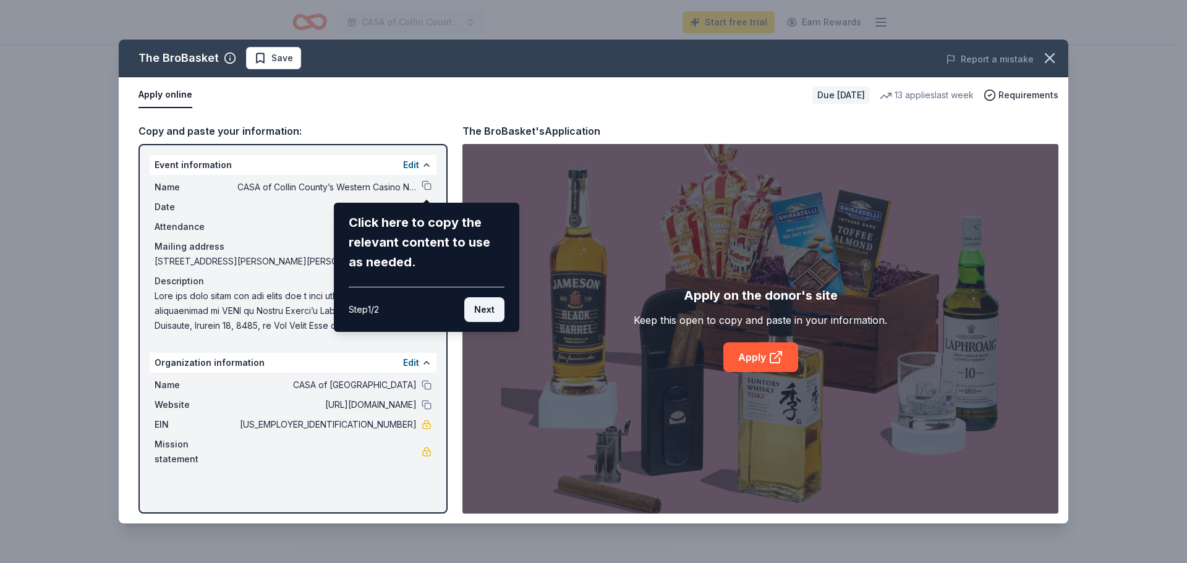
click at [482, 316] on button "Next" at bounding box center [484, 309] width 40 height 25
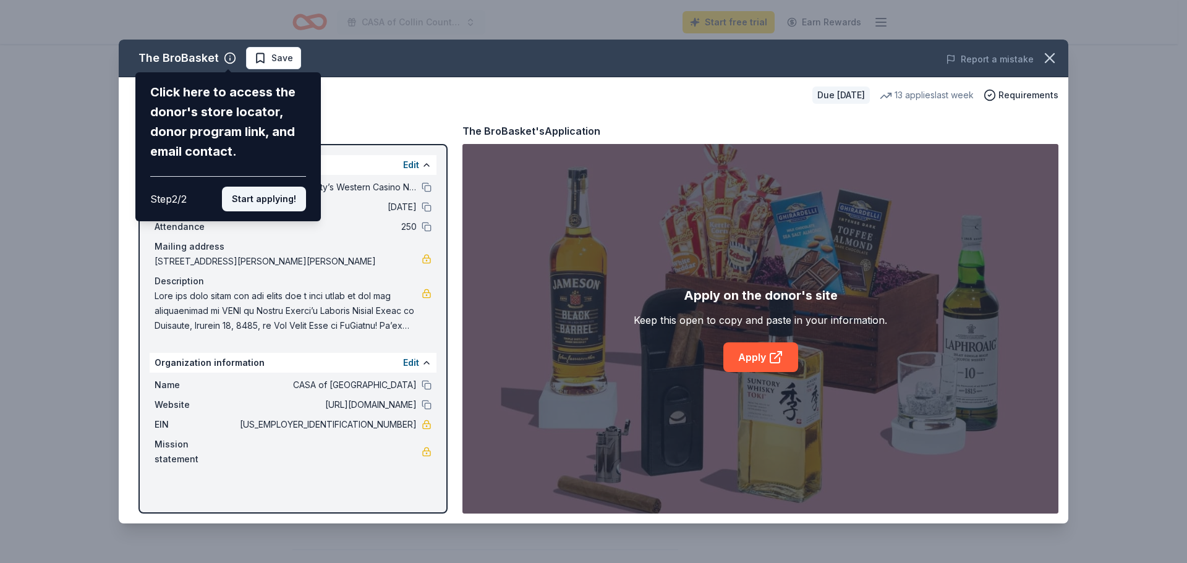
click at [271, 201] on button "Start applying!" at bounding box center [264, 199] width 84 height 25
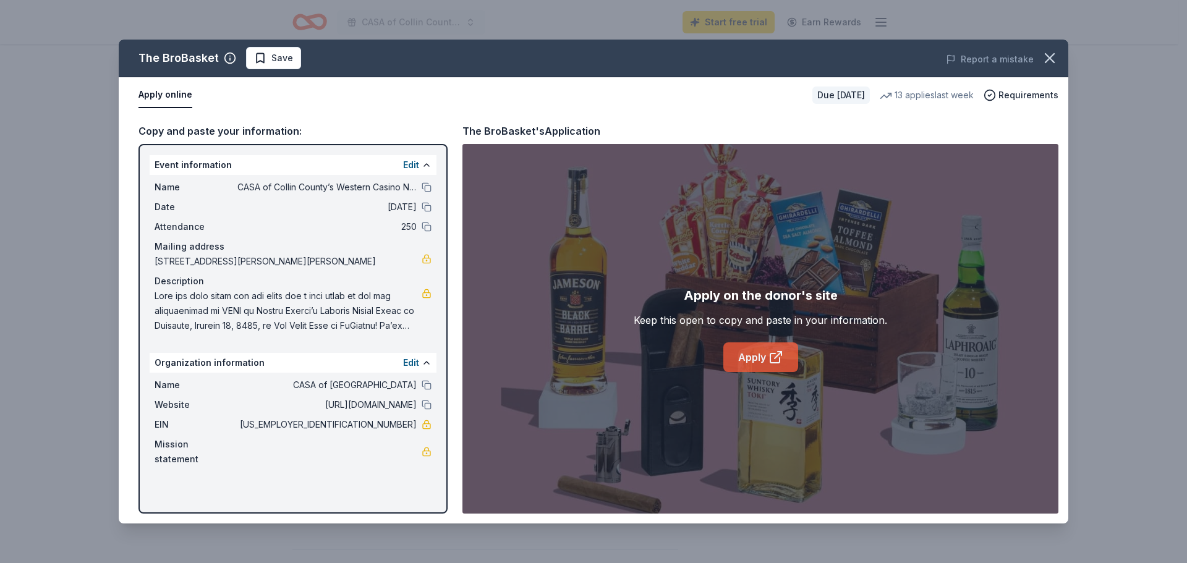
click at [755, 346] on link "Apply" at bounding box center [761, 358] width 75 height 30
click at [1056, 62] on icon "button" at bounding box center [1050, 57] width 17 height 17
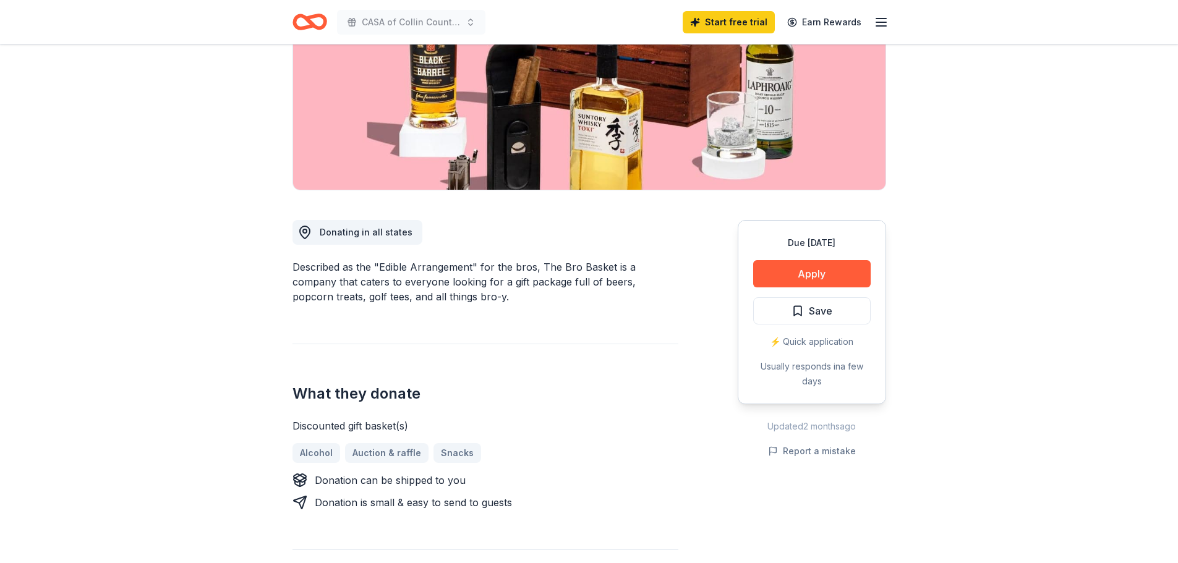
scroll to position [0, 0]
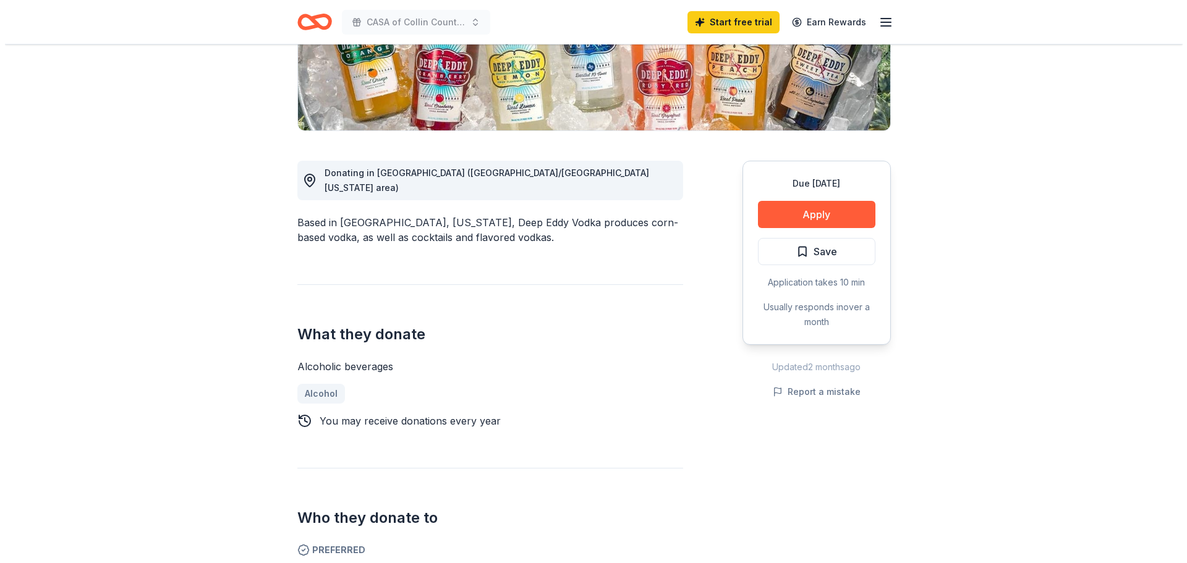
scroll to position [247, 0]
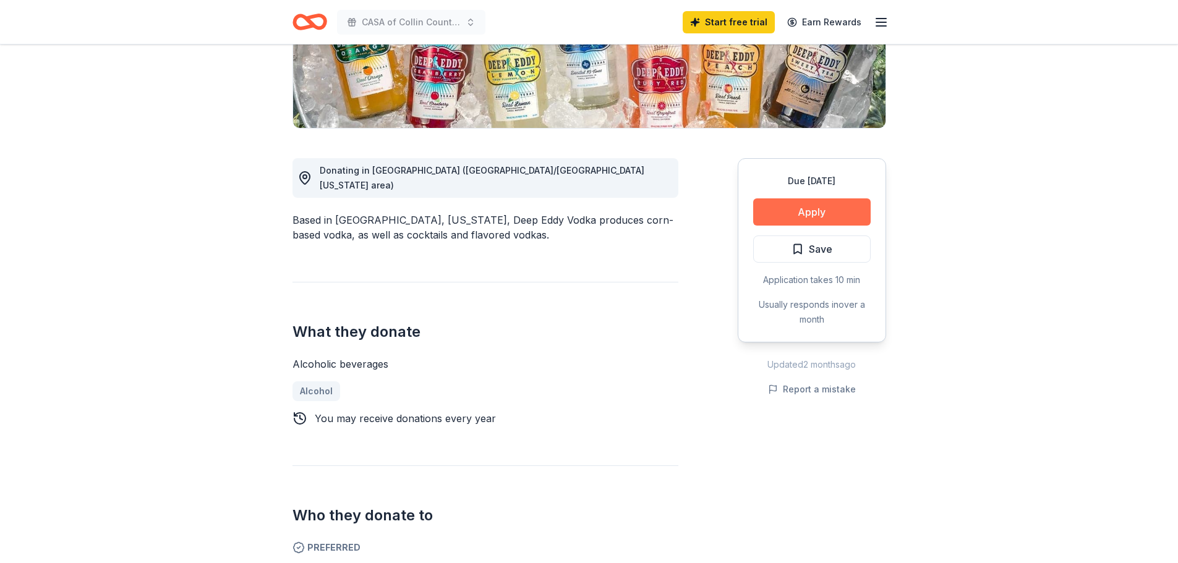
click at [795, 218] on button "Apply" at bounding box center [812, 212] width 118 height 27
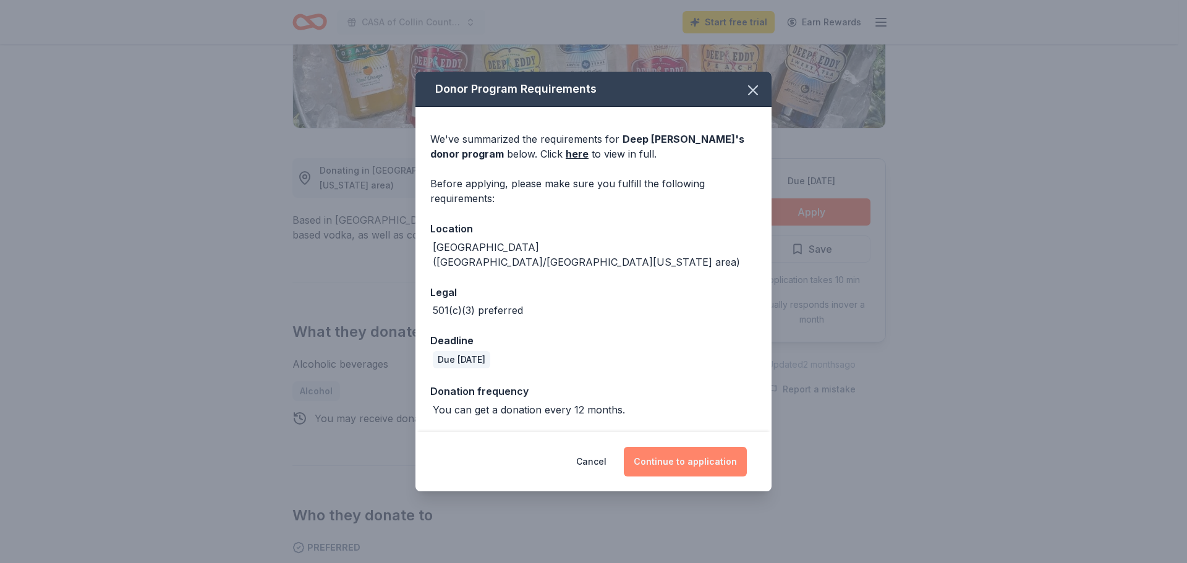
click at [689, 451] on button "Continue to application" at bounding box center [685, 462] width 123 height 30
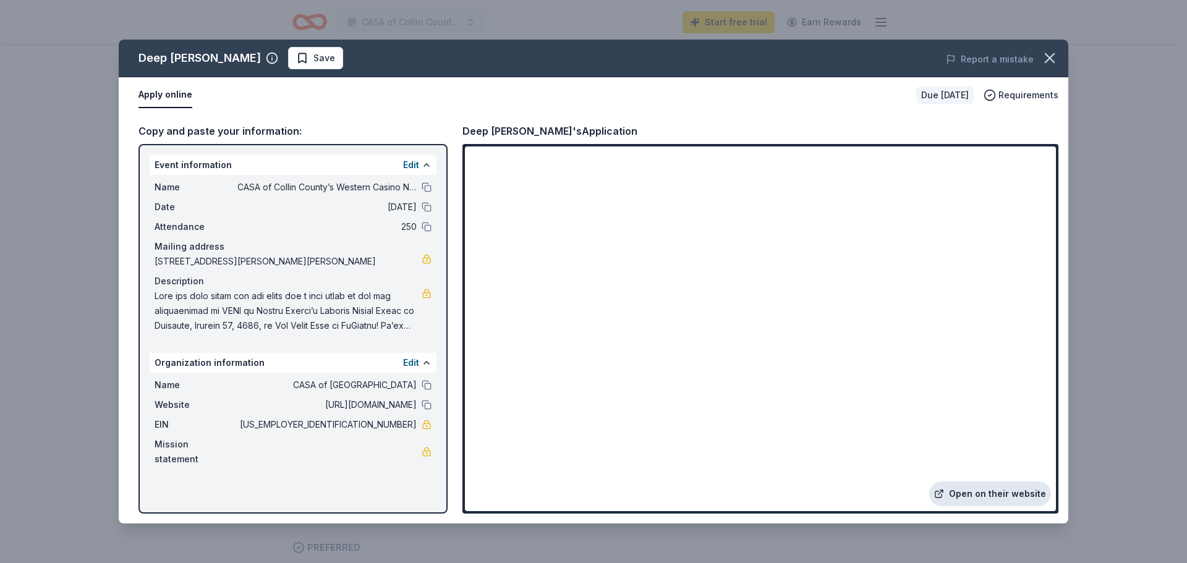
click at [966, 496] on link "Open on their website" at bounding box center [991, 494] width 122 height 25
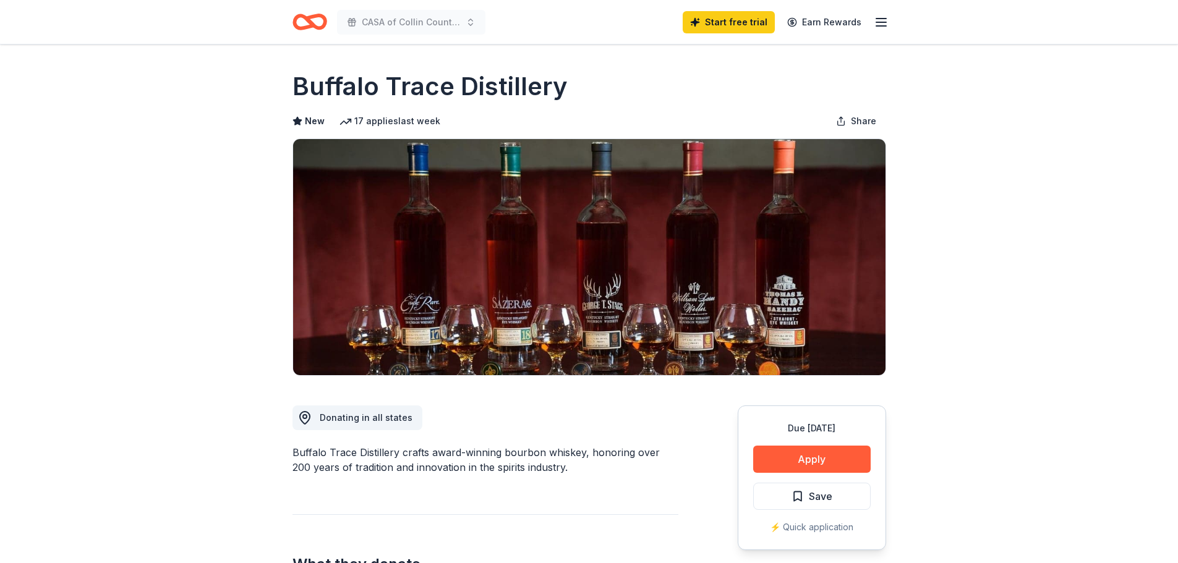
scroll to position [309, 0]
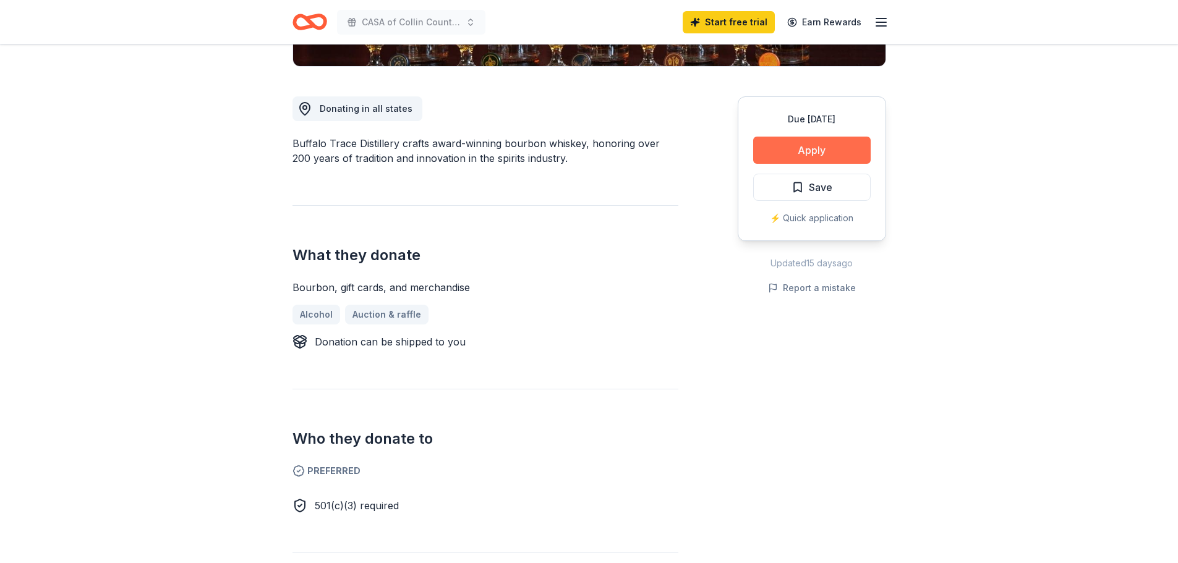
click at [813, 149] on button "Apply" at bounding box center [812, 150] width 118 height 27
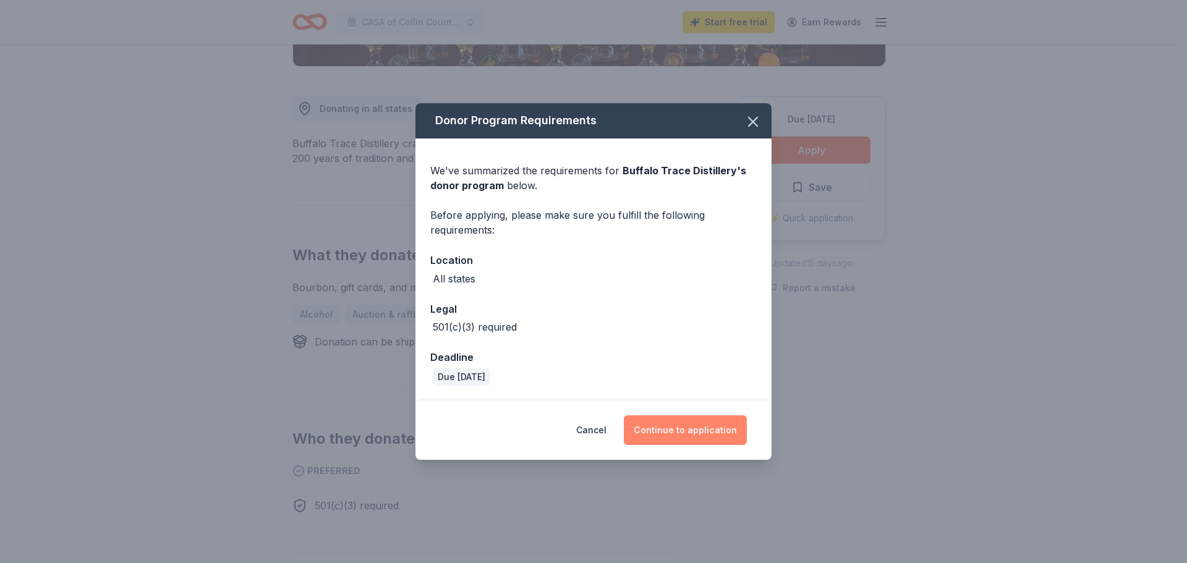
click at [662, 432] on button "Continue to application" at bounding box center [685, 431] width 123 height 30
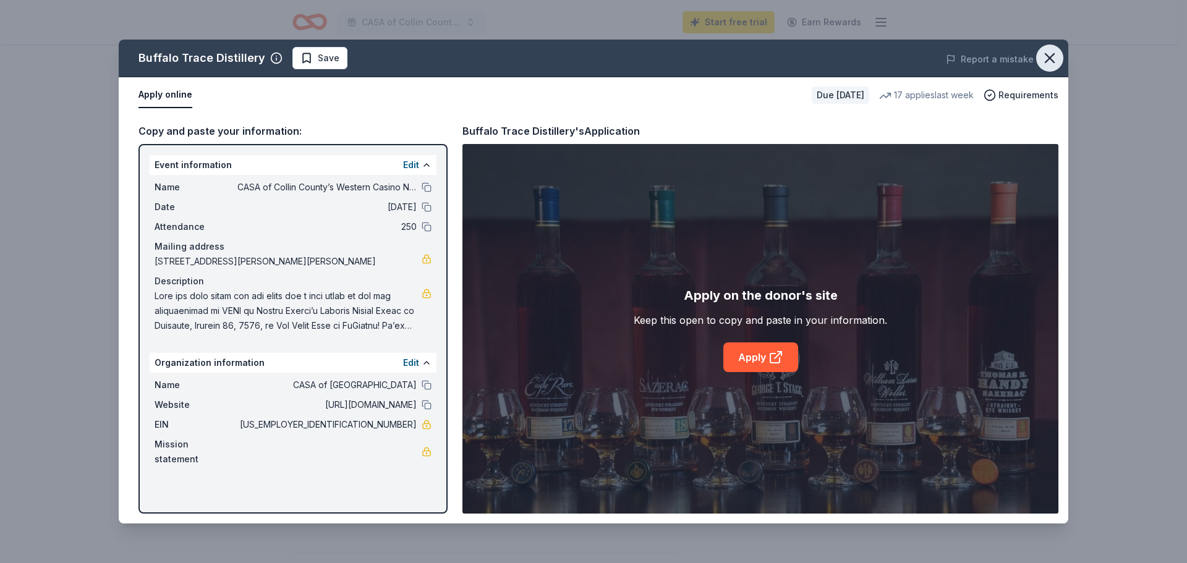
click at [1052, 60] on icon "button" at bounding box center [1050, 58] width 9 height 9
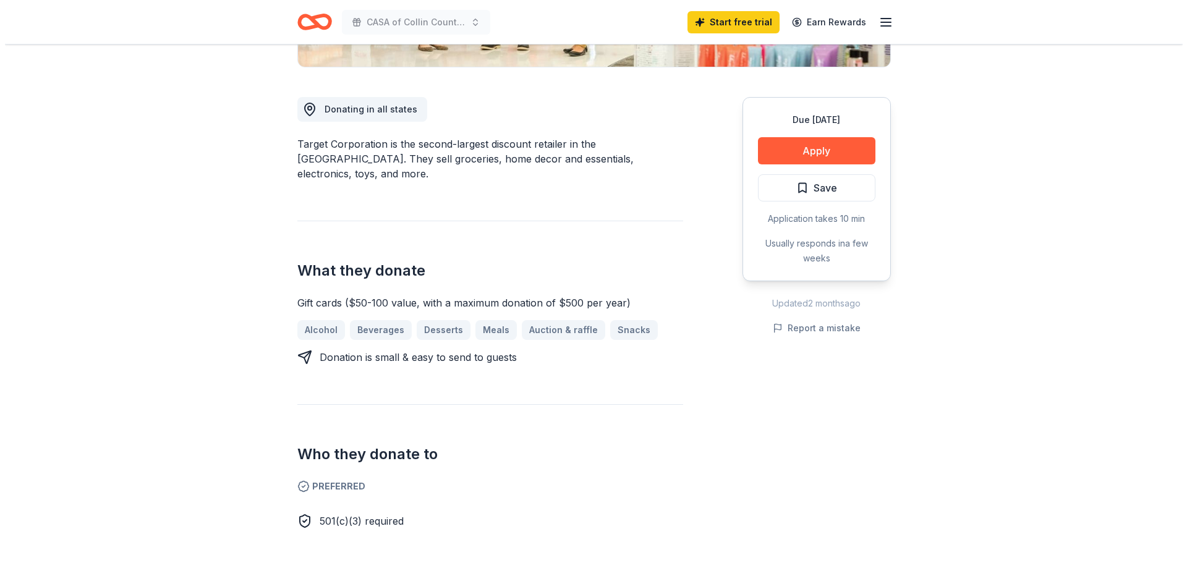
scroll to position [309, 0]
click at [786, 156] on button "Apply" at bounding box center [812, 150] width 118 height 27
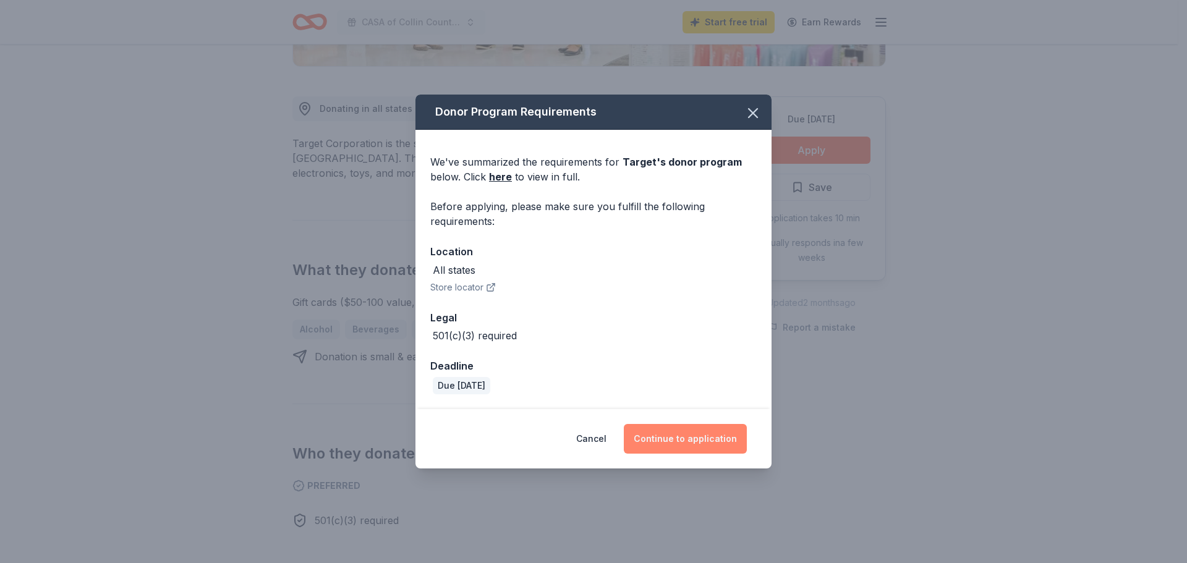
click at [674, 443] on button "Continue to application" at bounding box center [685, 439] width 123 height 30
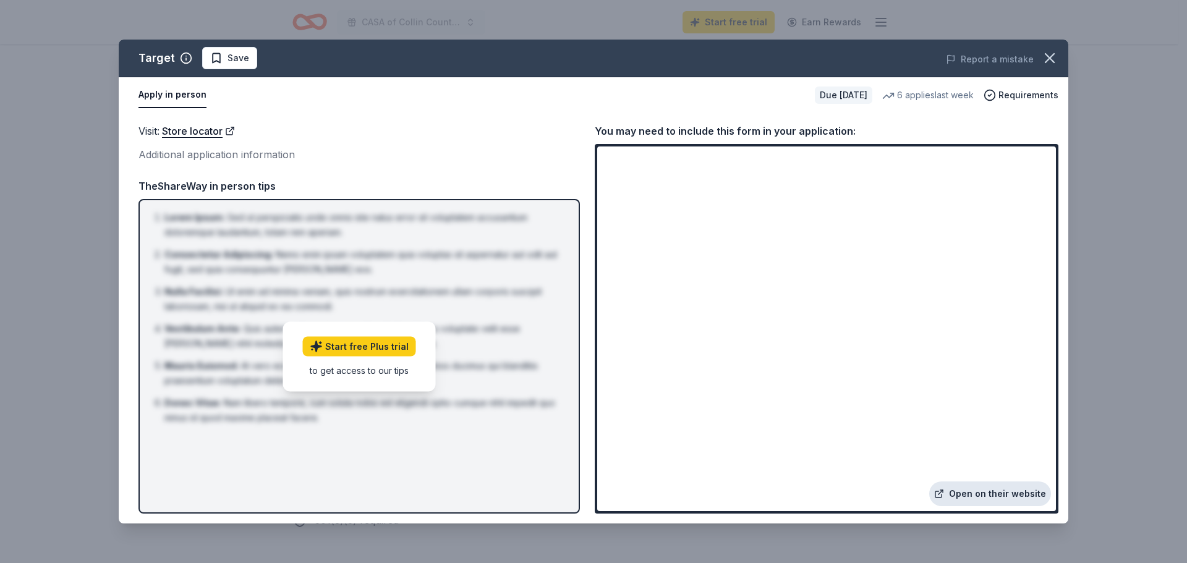
click at [983, 496] on link "Open on their website" at bounding box center [991, 494] width 122 height 25
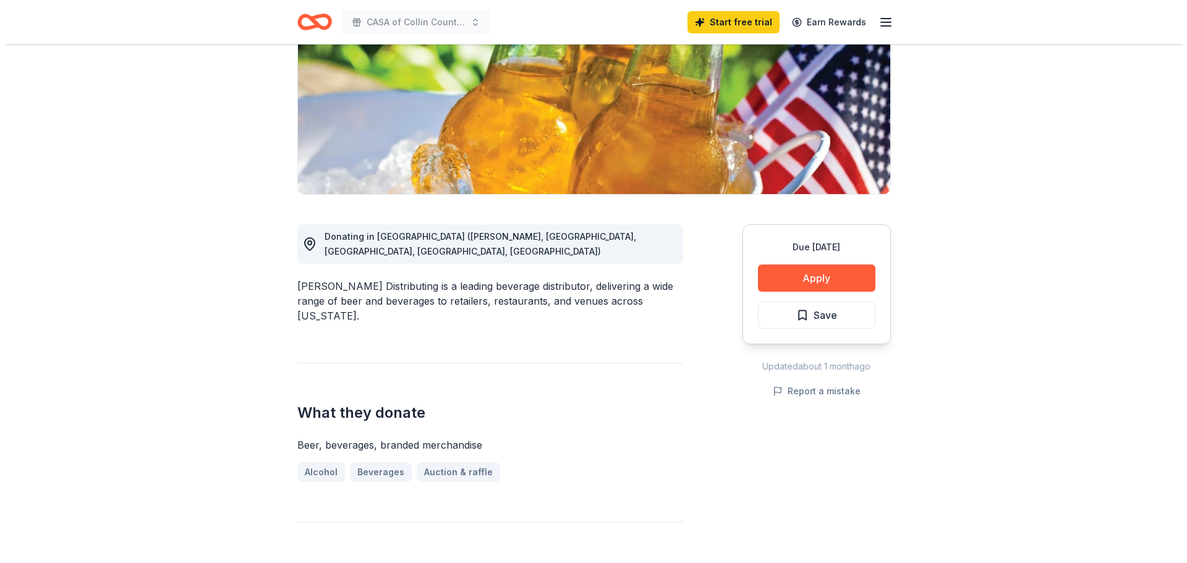
scroll to position [186, 0]
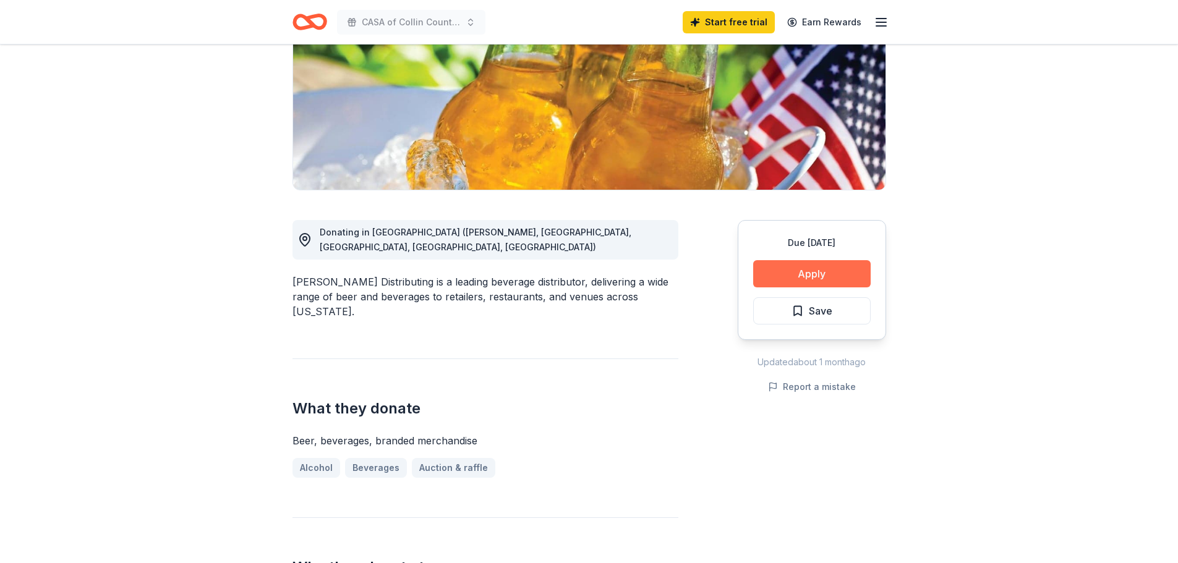
click at [825, 270] on button "Apply" at bounding box center [812, 273] width 118 height 27
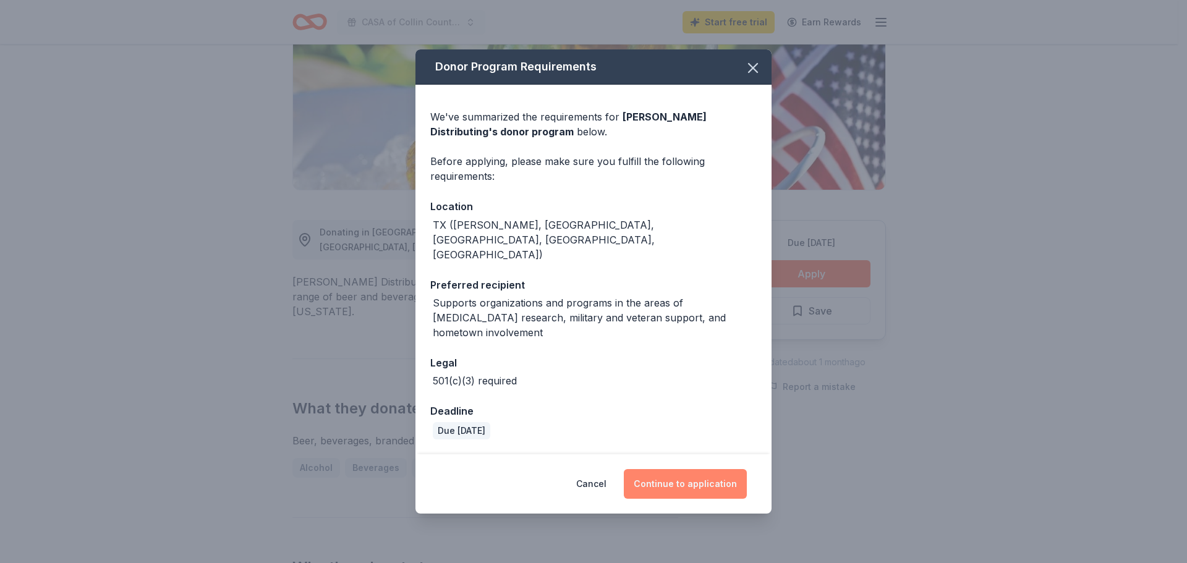
click at [687, 469] on button "Continue to application" at bounding box center [685, 484] width 123 height 30
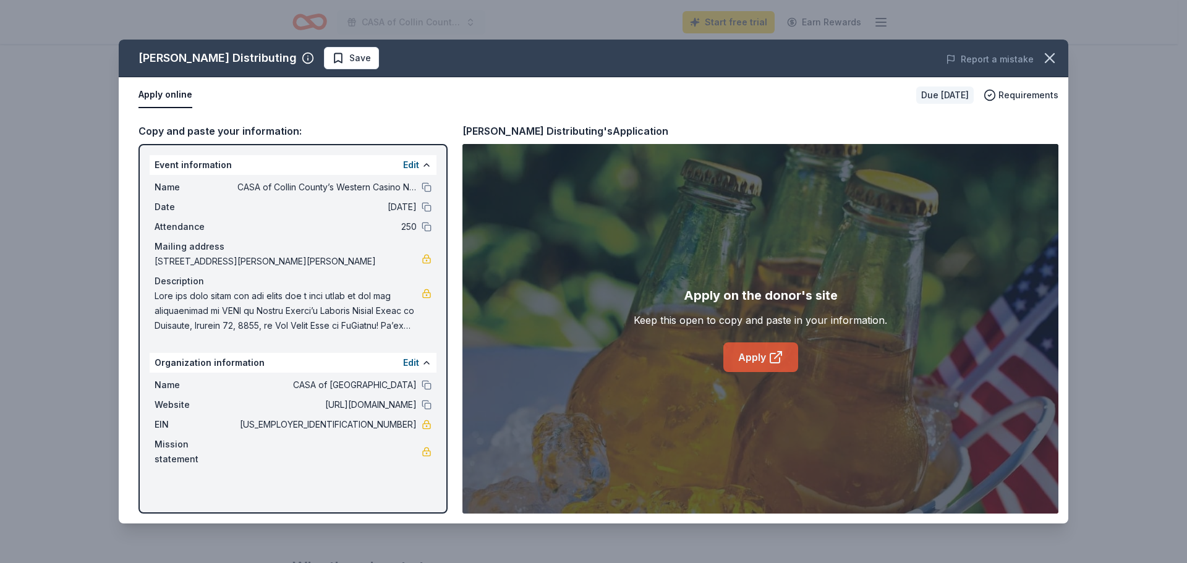
click at [774, 362] on icon at bounding box center [776, 357] width 15 height 15
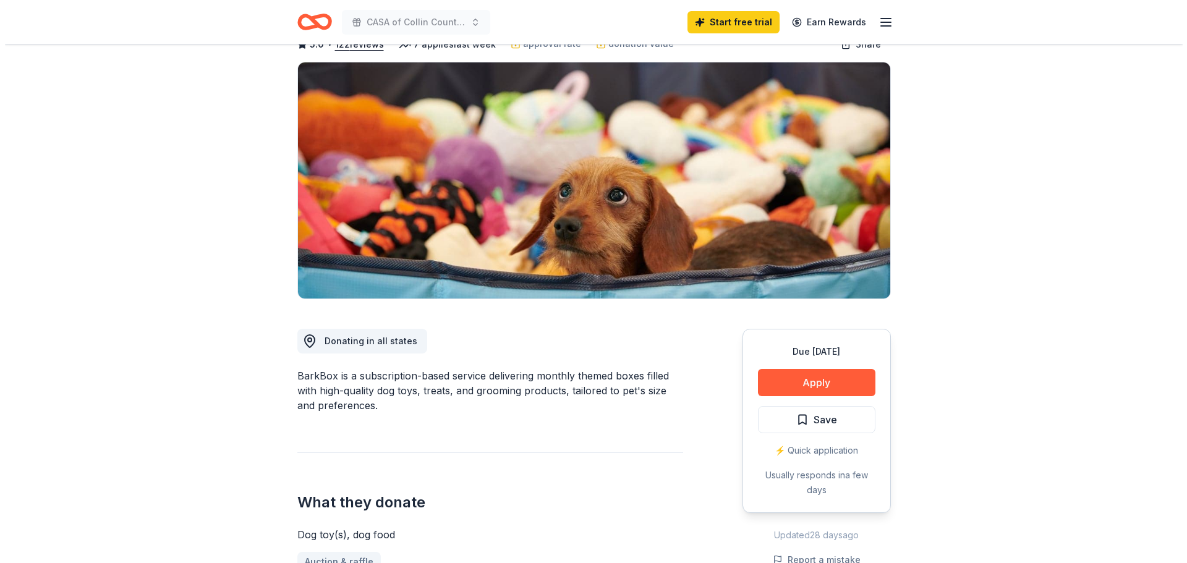
scroll to position [186, 0]
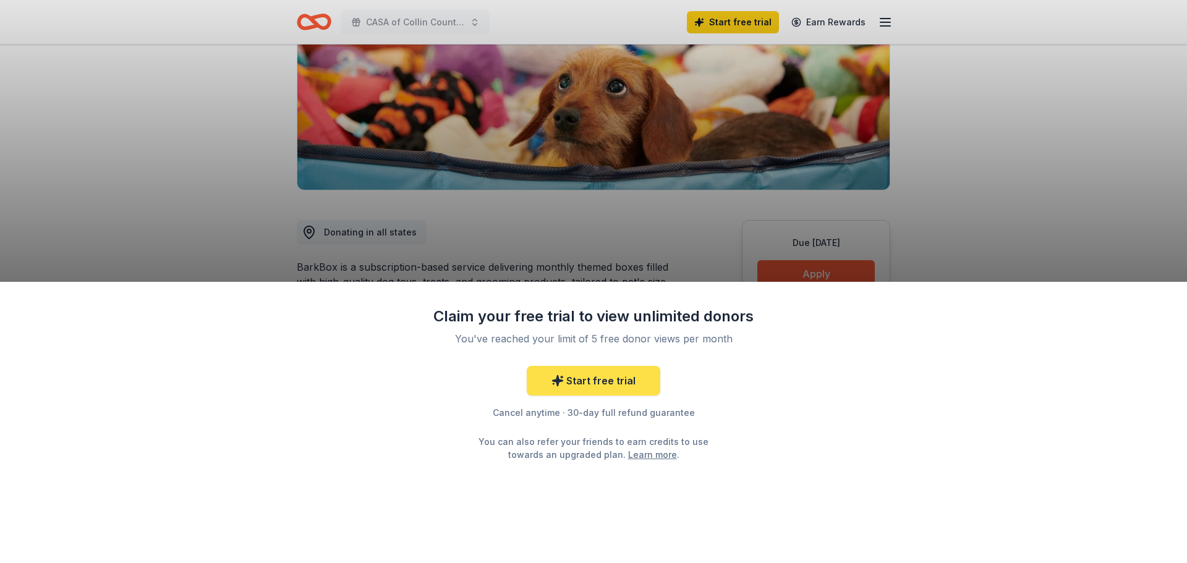
click at [589, 381] on link "Start free trial" at bounding box center [594, 381] width 134 height 30
click at [782, 275] on div "Claim your free trial to view unlimited donors You've reached your limit of 5 f…" at bounding box center [593, 281] width 1187 height 563
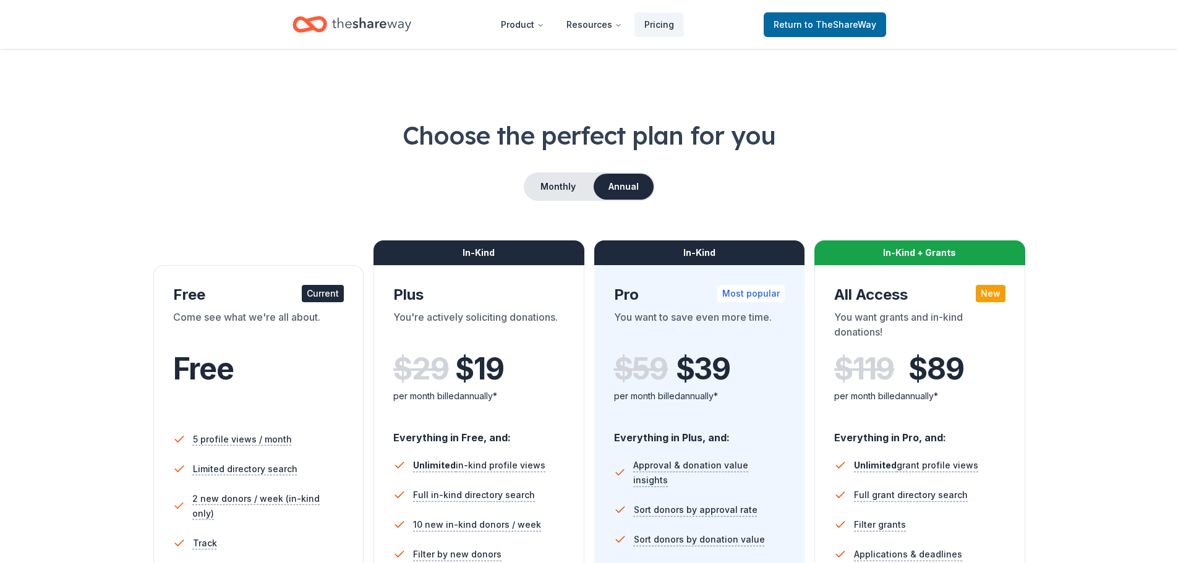
click at [565, 389] on div "In-Kind Plus You're actively soliciting donations. $ 29 $ 19 per month billed a…" at bounding box center [479, 494] width 211 height 458
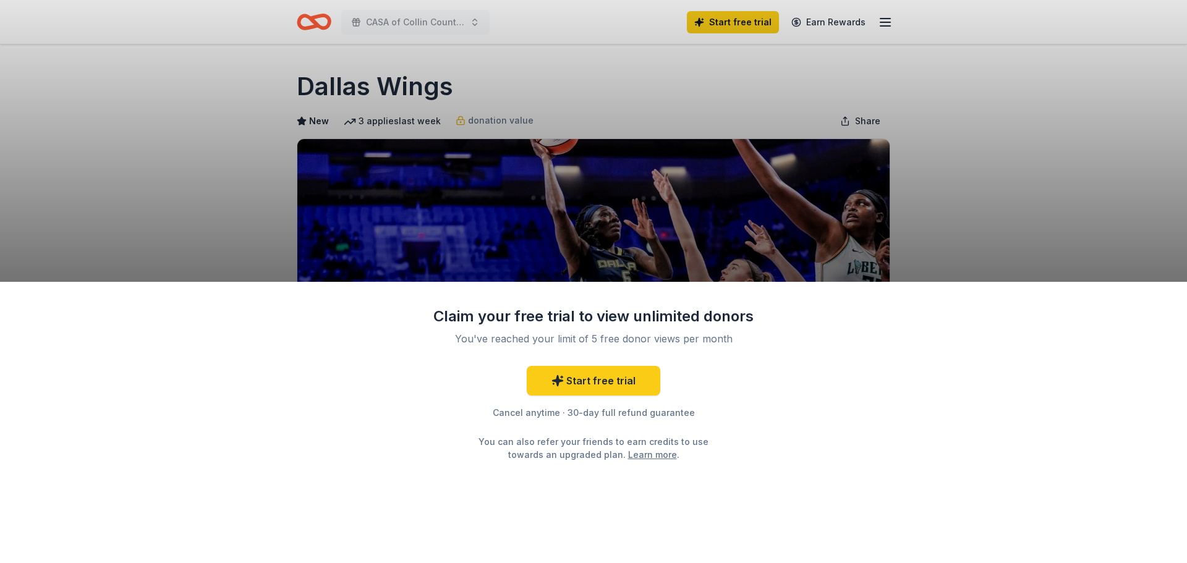
drag, startPoint x: 1, startPoint y: 271, endPoint x: 1, endPoint y: 279, distance: 8.0
click at [1, 279] on div "Claim your free trial to view unlimited donors You've reached your limit of 5 f…" at bounding box center [593, 281] width 1187 height 563
